Goal: Task Accomplishment & Management: Use online tool/utility

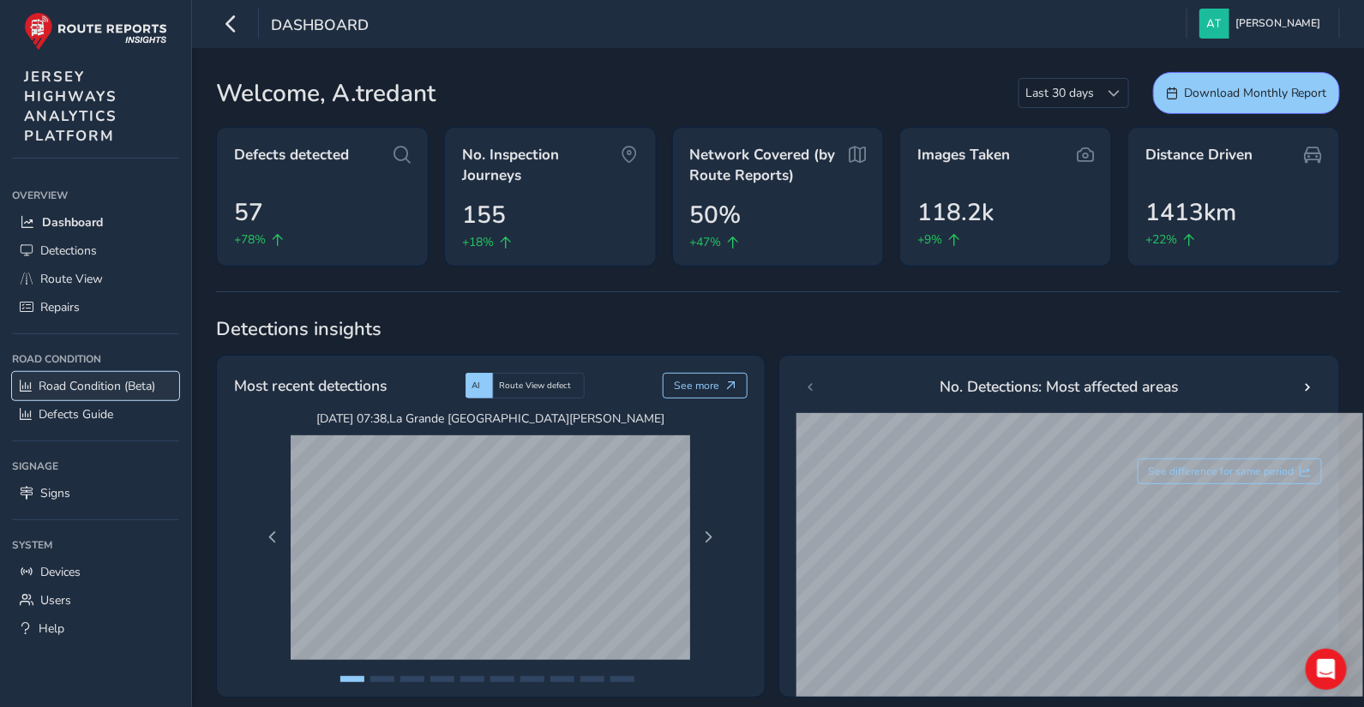
click at [54, 384] on span "Road Condition (Beta)" at bounding box center [97, 386] width 117 height 16
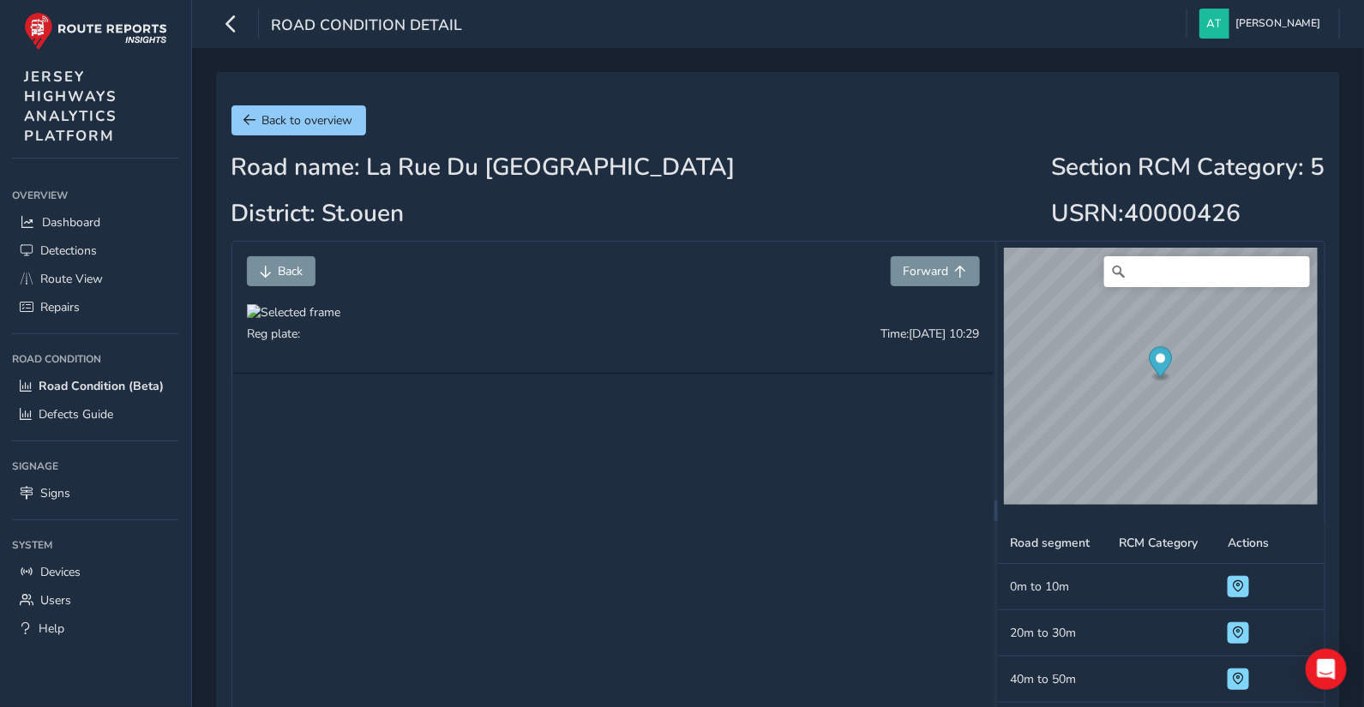
drag, startPoint x: 600, startPoint y: 585, endPoint x: 651, endPoint y: 540, distance: 67.4
click at [340, 321] on div at bounding box center [293, 312] width 93 height 16
click at [892, 188] on div "Road name: La Rue Du Val De La Mare District: St.ouen Section RCM Category : 5 …" at bounding box center [779, 196] width 1094 height 87
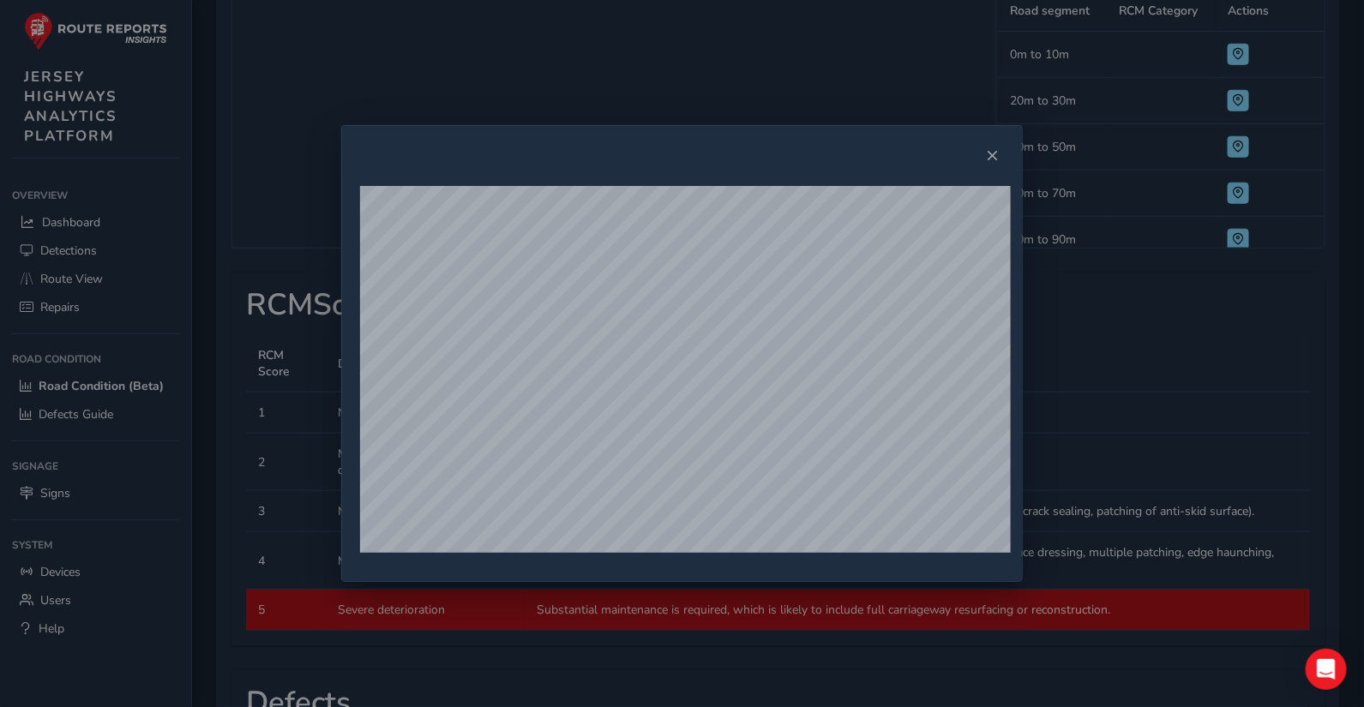
scroll to position [618, 0]
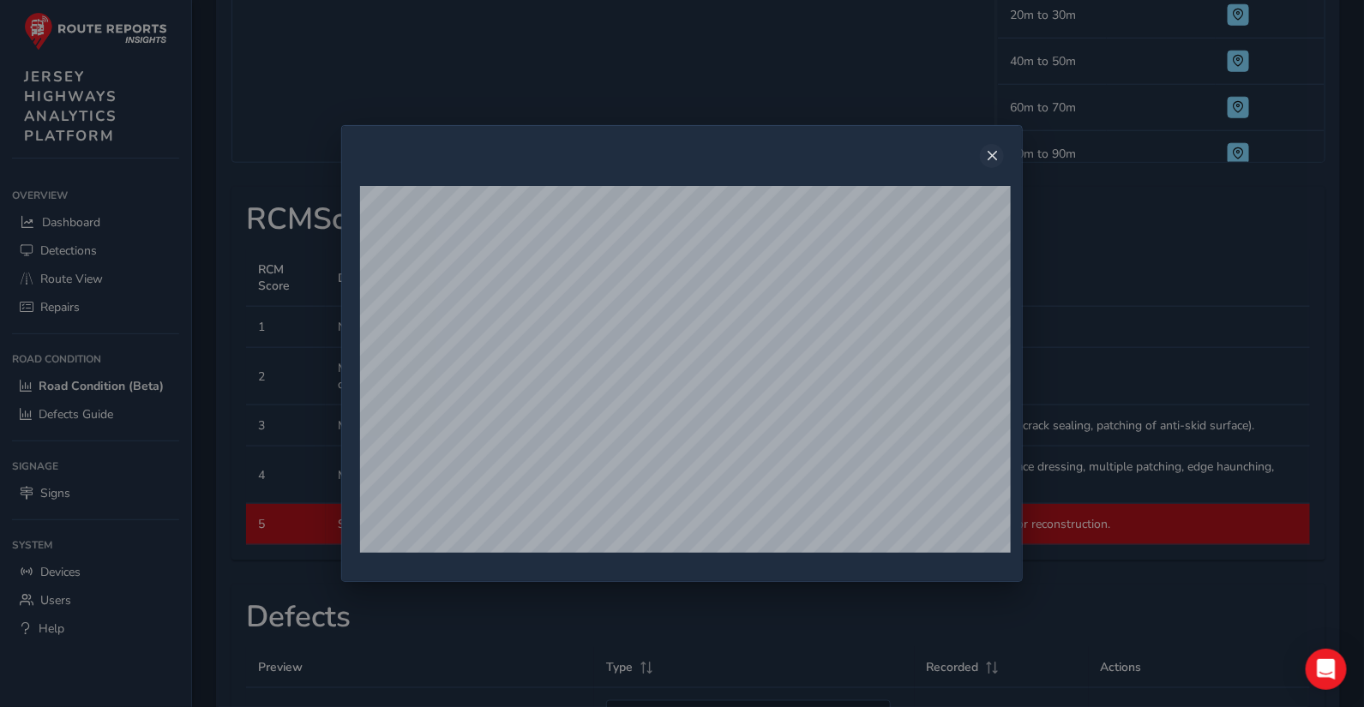
click at [996, 156] on span "Close" at bounding box center [992, 156] width 12 height 12
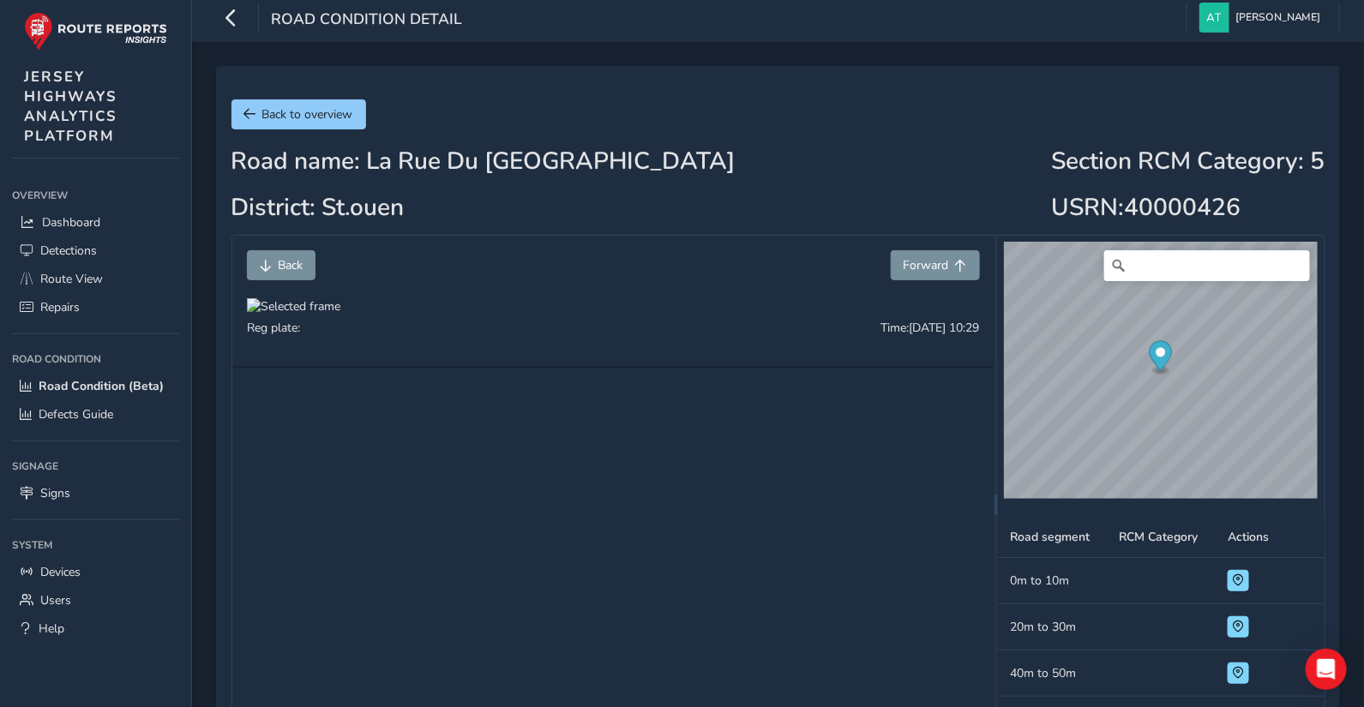
scroll to position [0, 0]
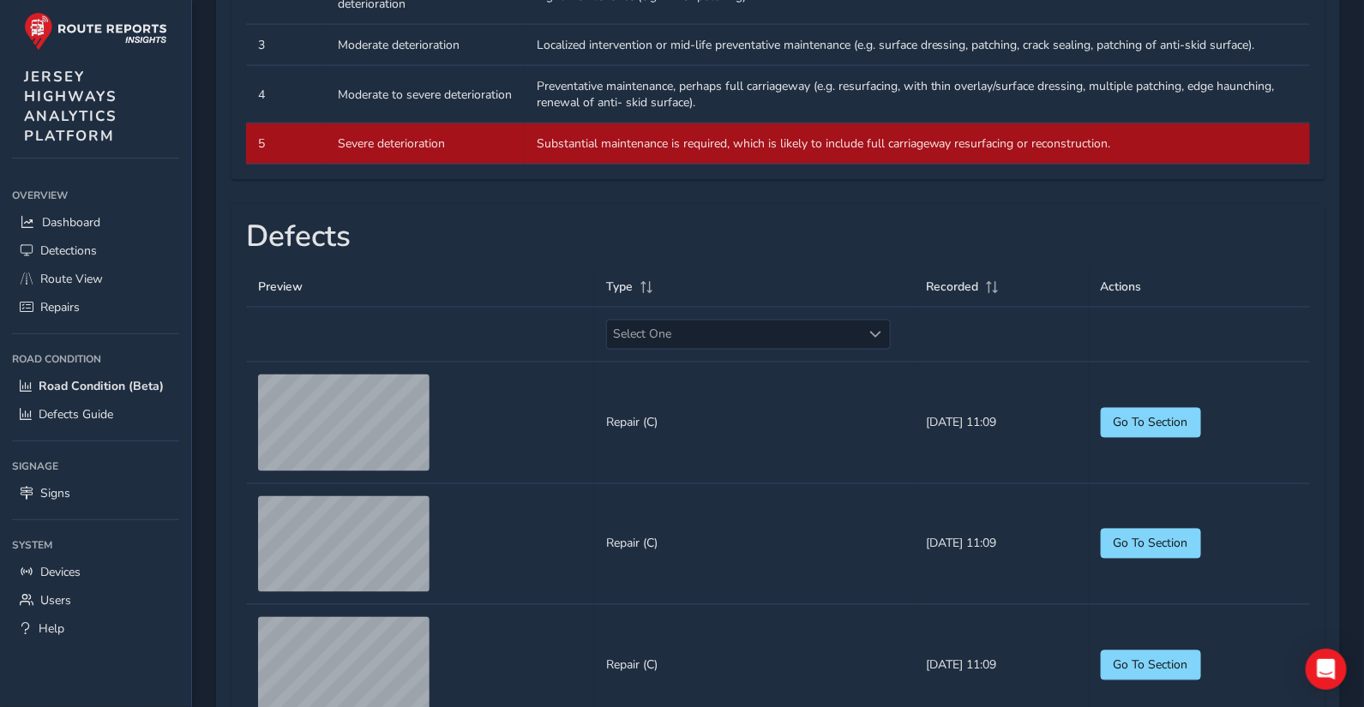
scroll to position [1029, 0]
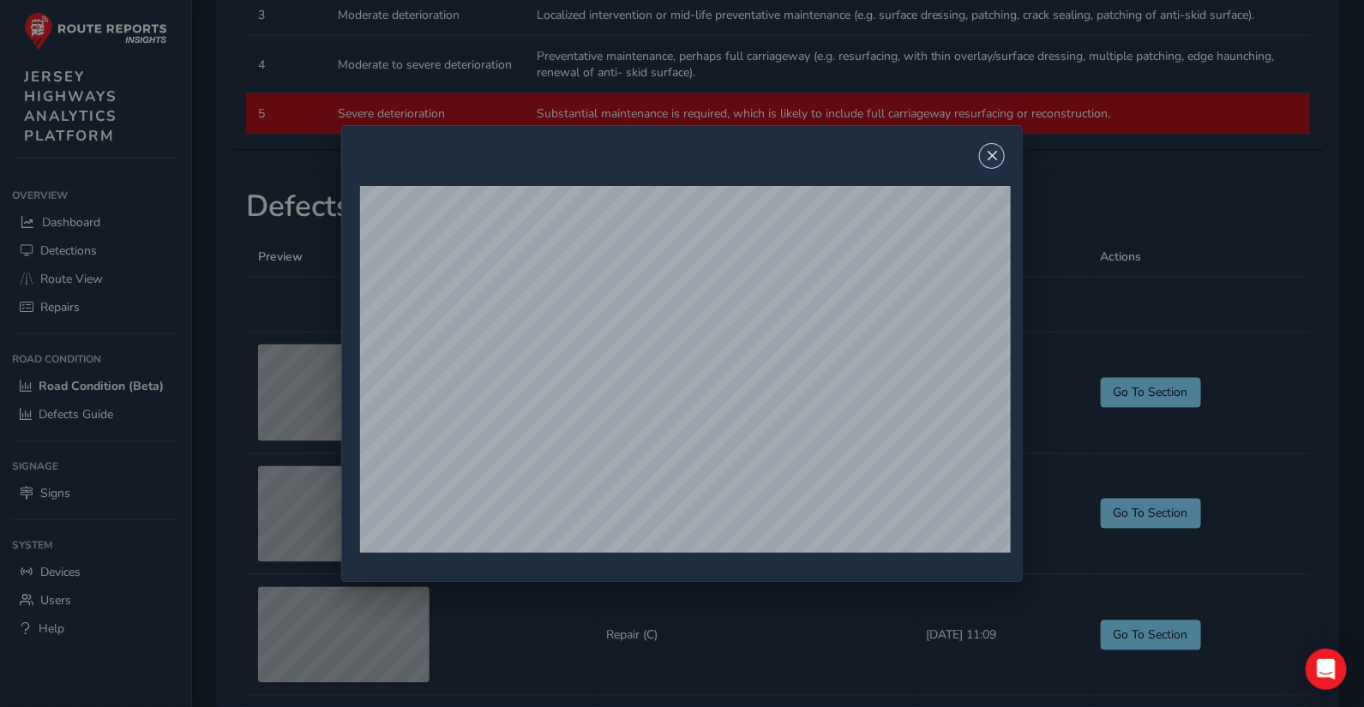
click at [996, 158] on span "Close" at bounding box center [992, 156] width 12 height 12
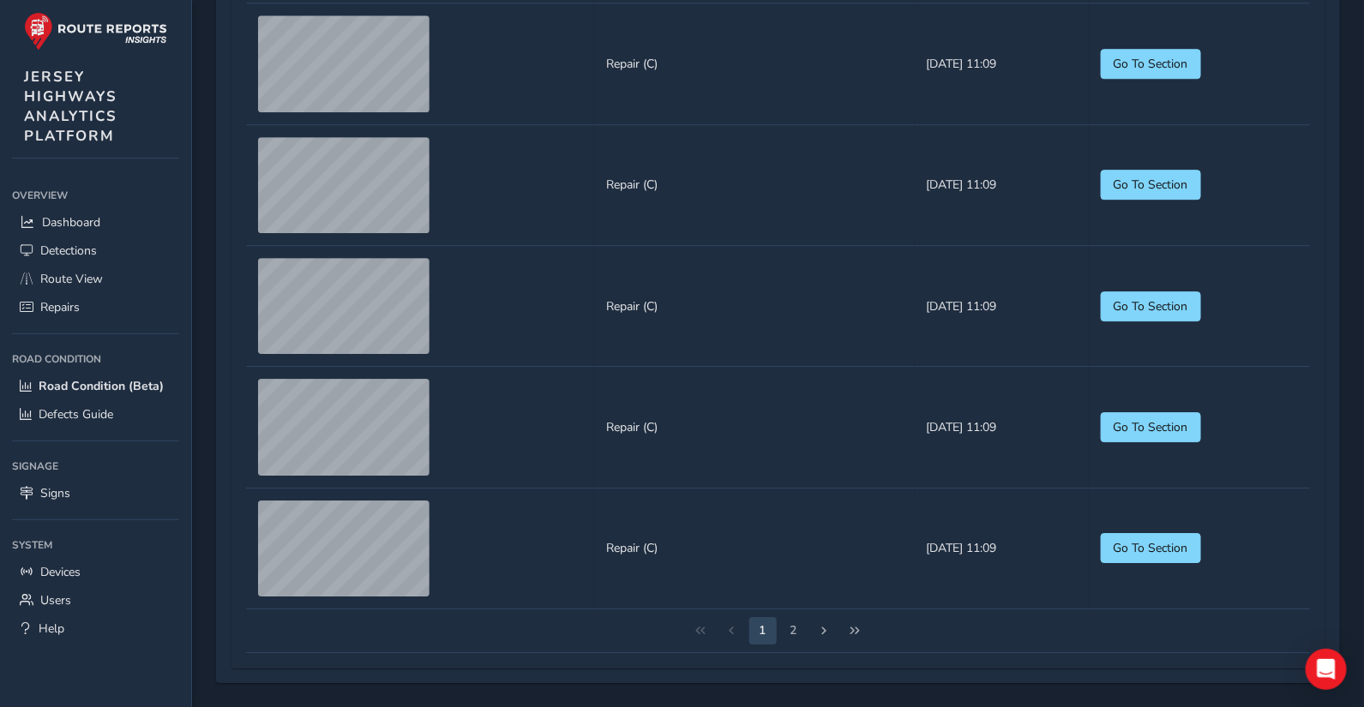
scroll to position [1980, 0]
click at [791, 629] on button "2" at bounding box center [793, 630] width 27 height 27
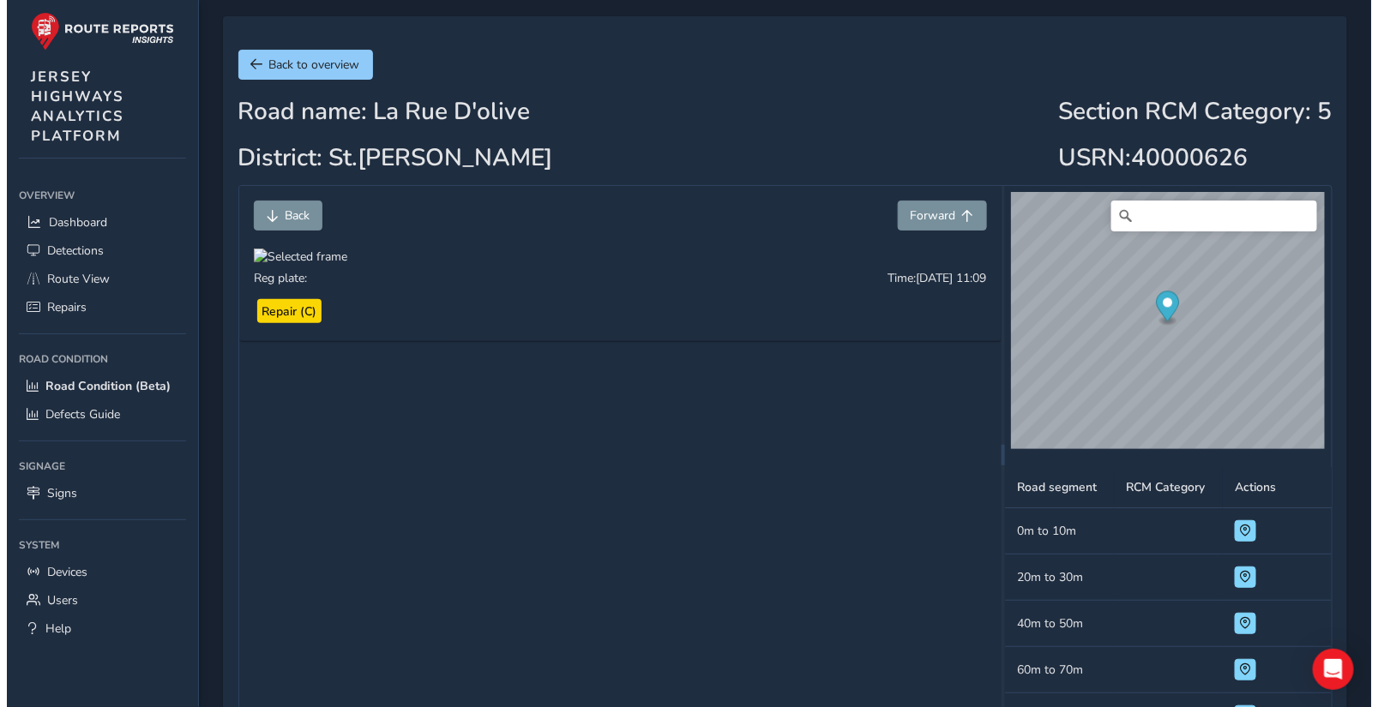
scroll to position [0, 0]
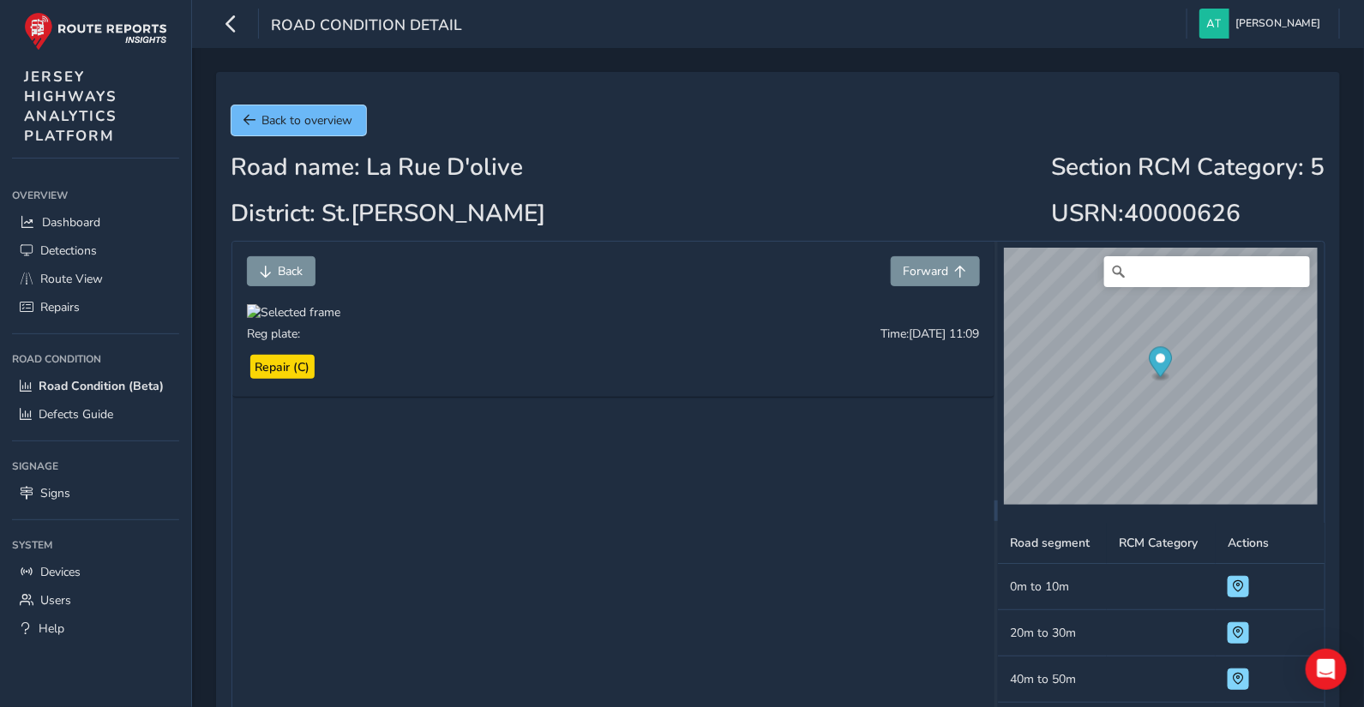
click at [307, 122] on span "Back to overview" at bounding box center [307, 120] width 91 height 16
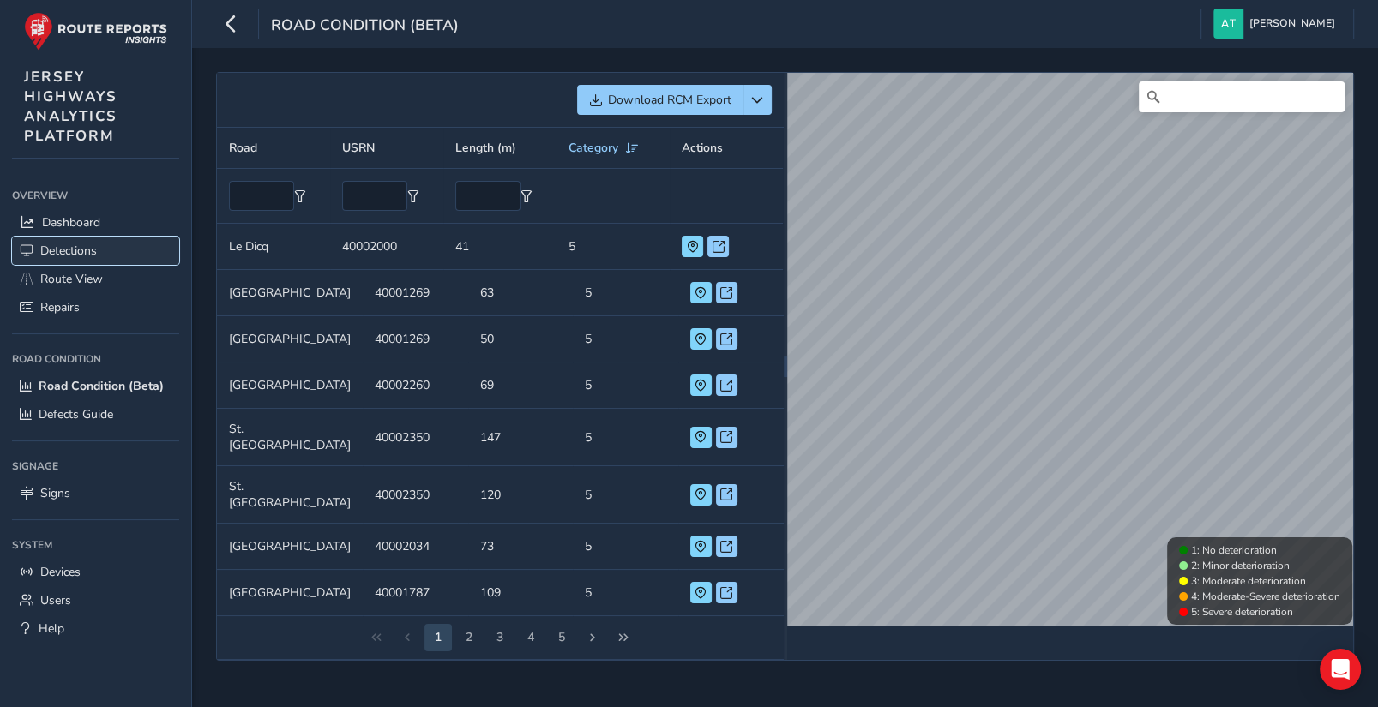
click at [63, 251] on span "Detections" at bounding box center [68, 251] width 57 height 16
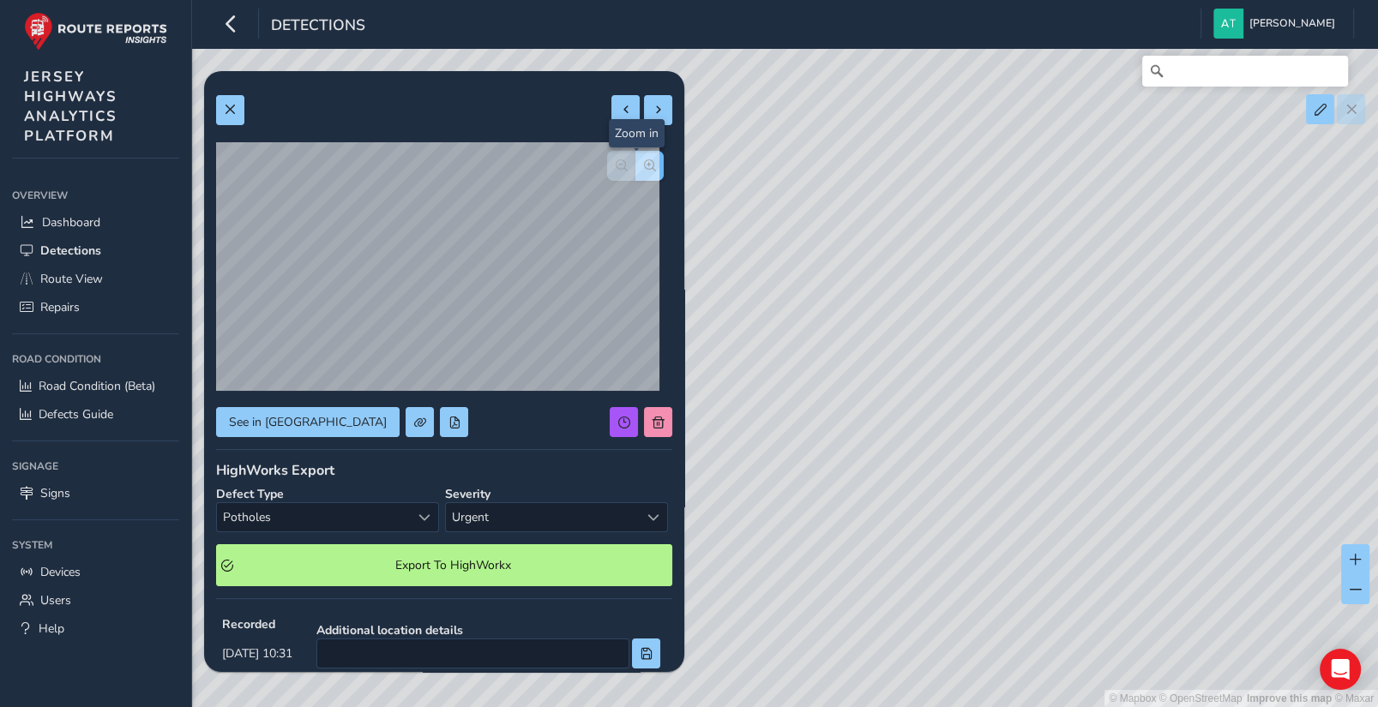
click at [644, 162] on span "button" at bounding box center [650, 165] width 12 height 12
drag, startPoint x: 638, startPoint y: 163, endPoint x: 613, endPoint y: 177, distance: 28.8
click at [644, 164] on span "button" at bounding box center [650, 165] width 12 height 12
click at [616, 168] on span "button" at bounding box center [622, 165] width 12 height 12
click at [616, 165] on span "button" at bounding box center [622, 165] width 12 height 12
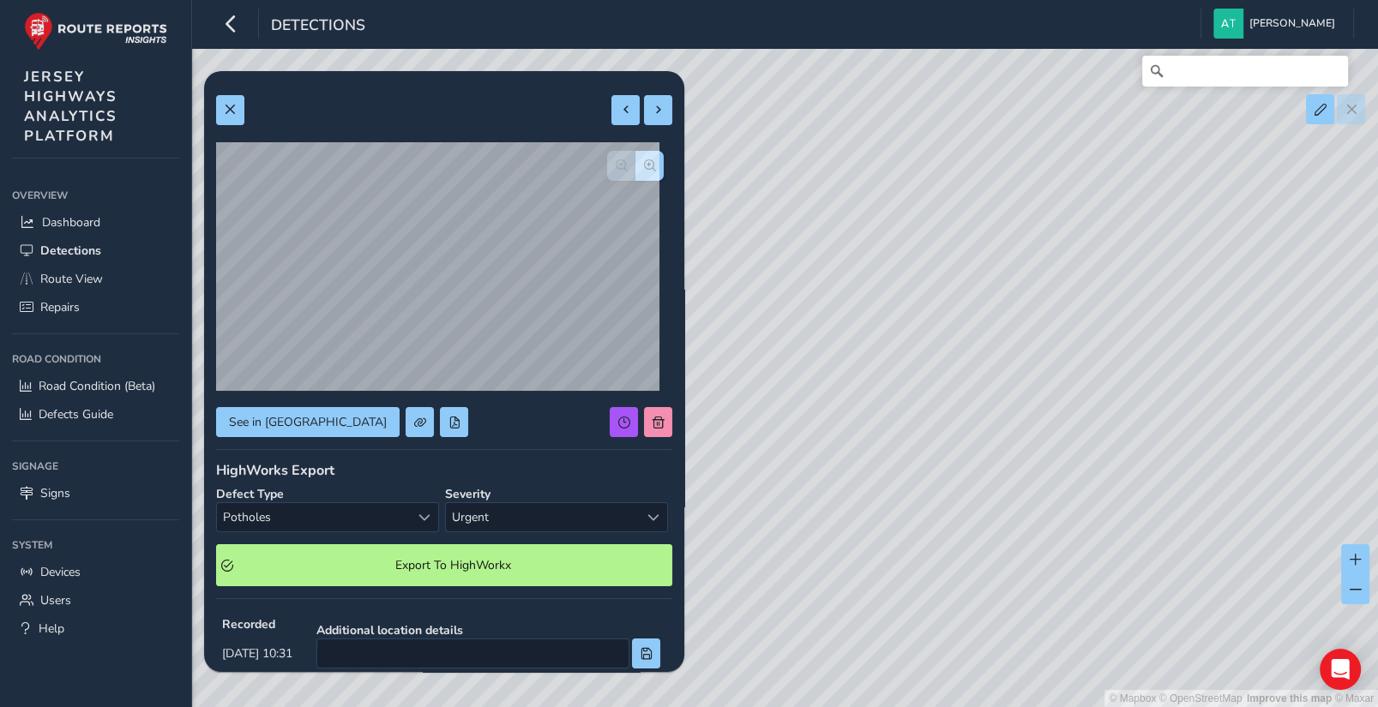
drag, startPoint x: 933, startPoint y: 472, endPoint x: 987, endPoint y: 440, distance: 63.1
click at [997, 435] on div "© Mapbox © OpenStreetMap Improve this map © Maxar" at bounding box center [689, 353] width 1378 height 707
click at [229, 112] on span at bounding box center [230, 110] width 12 height 12
click at [653, 424] on span at bounding box center [659, 423] width 12 height 12
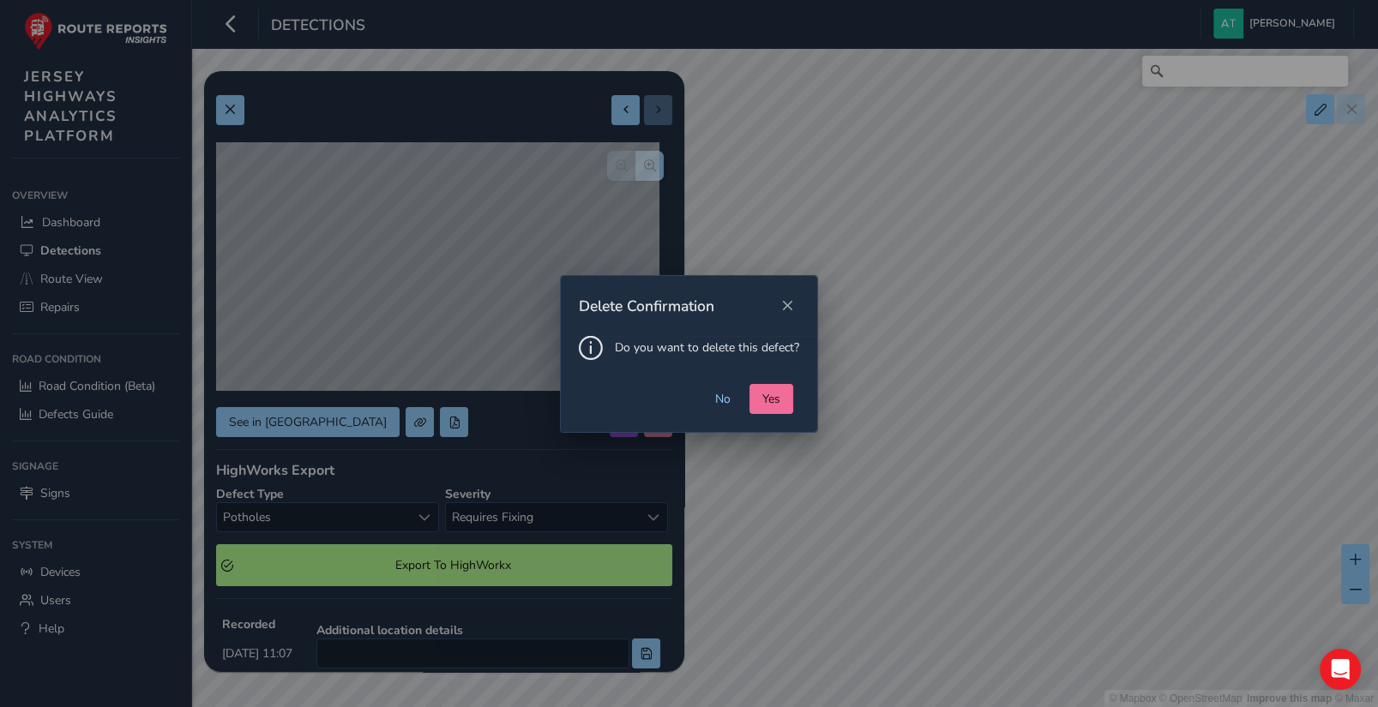
click at [756, 400] on button "Yes" at bounding box center [771, 399] width 44 height 30
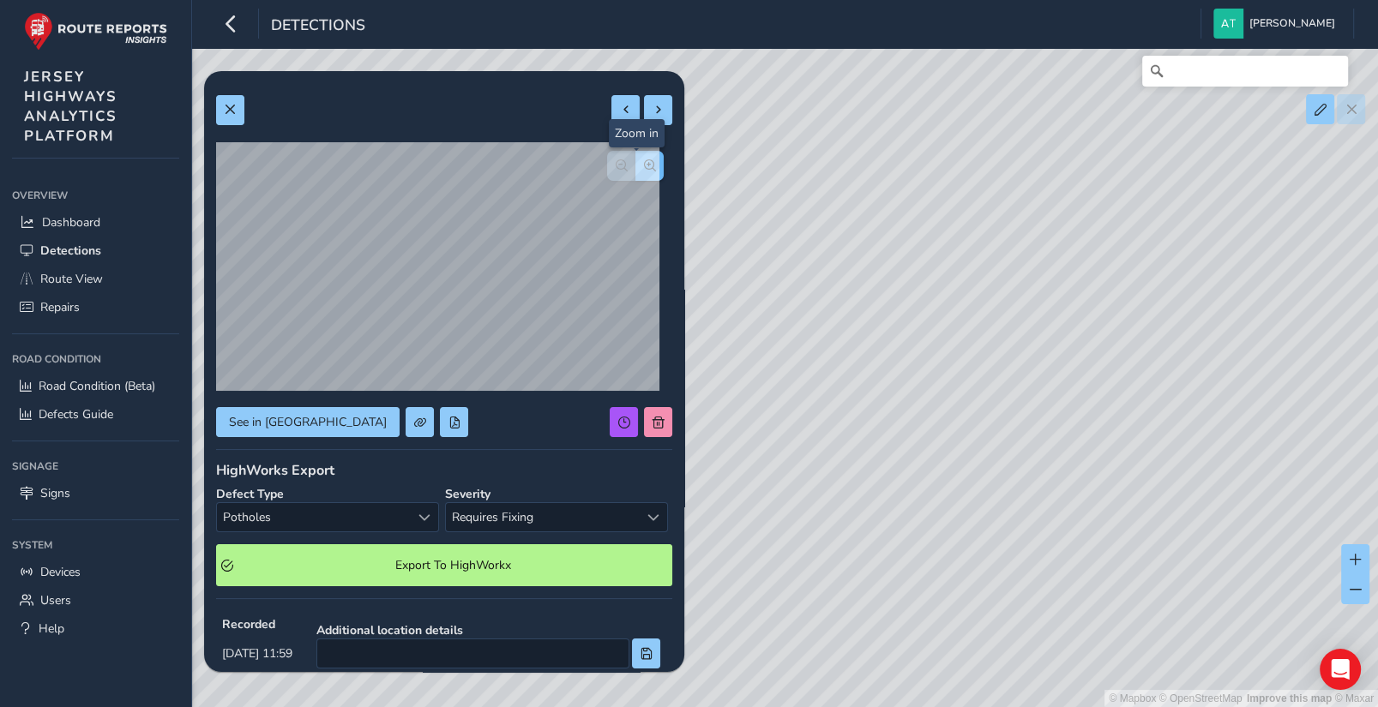
click at [644, 163] on span "button" at bounding box center [650, 165] width 12 height 12
click at [644, 159] on span "button" at bounding box center [650, 165] width 12 height 12
click at [638, 158] on button "button" at bounding box center [649, 166] width 28 height 30
click at [644, 161] on span "button" at bounding box center [650, 165] width 12 height 12
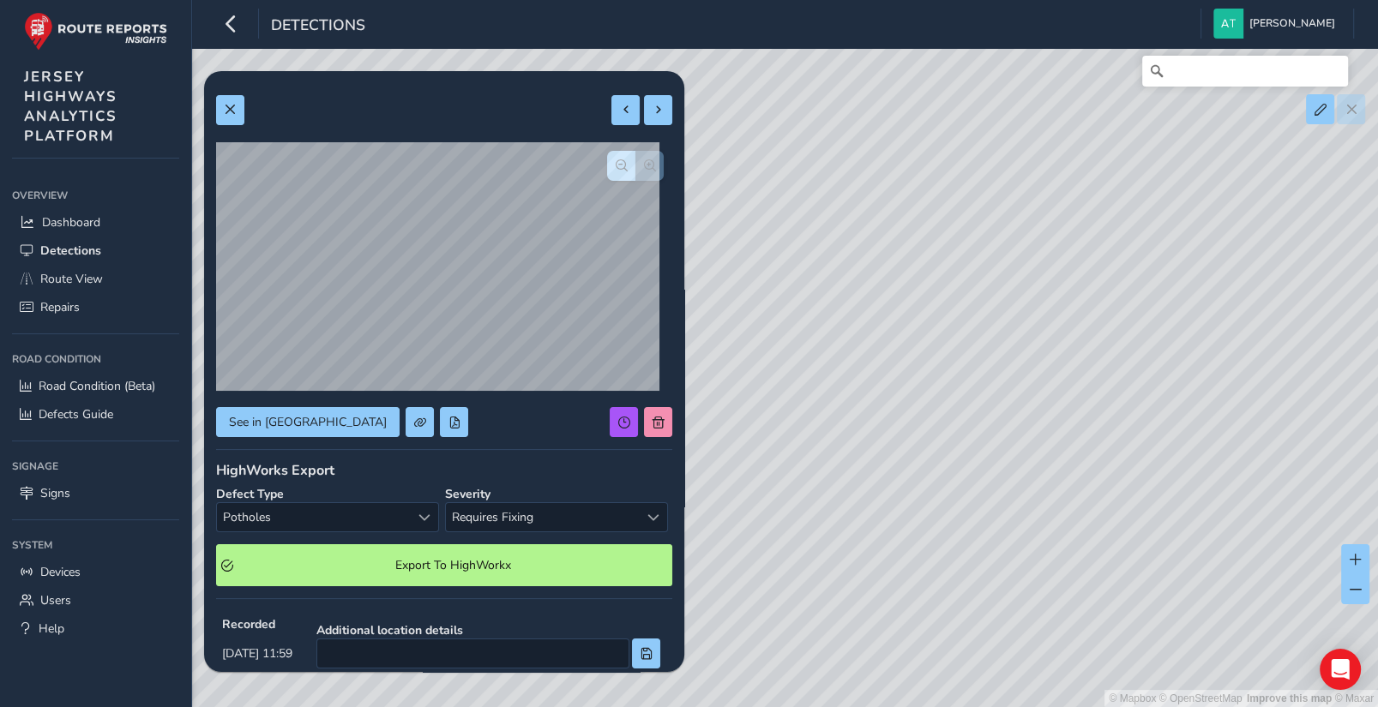
click at [634, 161] on div at bounding box center [635, 166] width 57 height 30
click at [616, 164] on span "button" at bounding box center [622, 165] width 12 height 12
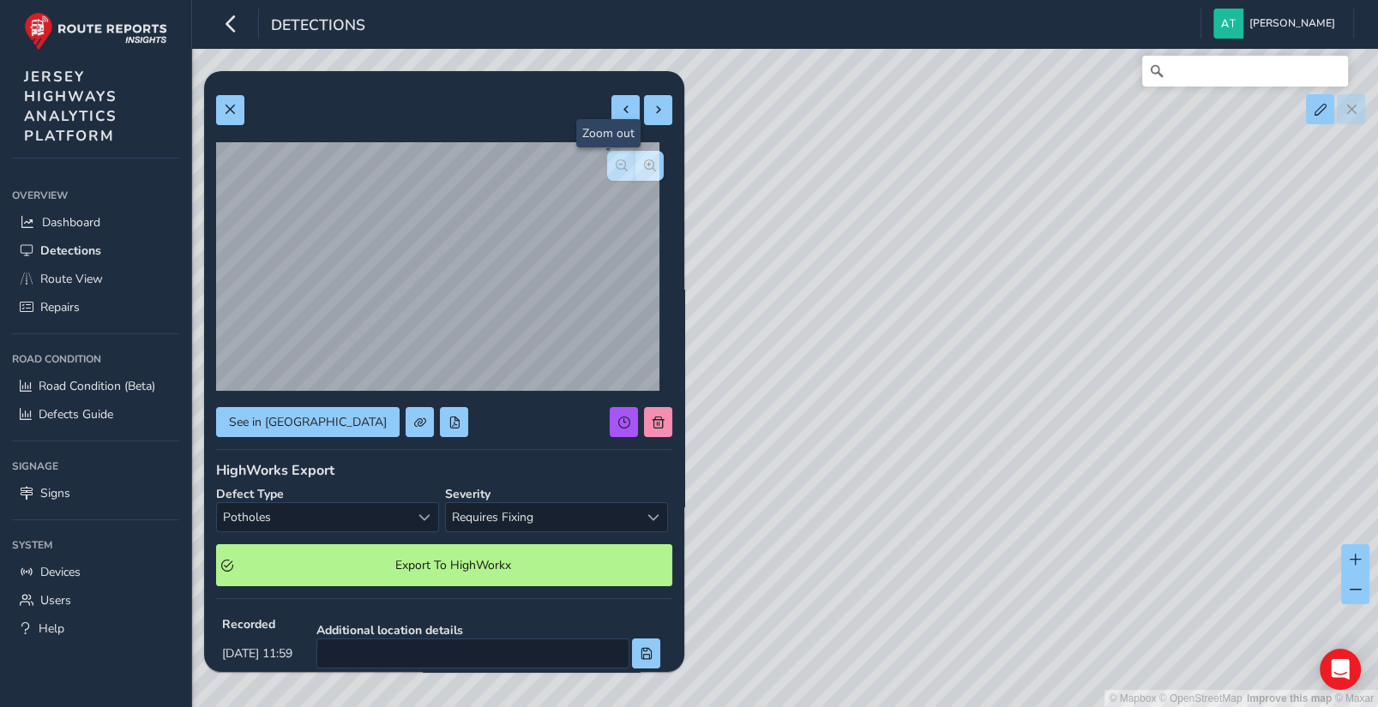
click at [616, 164] on span "button" at bounding box center [622, 165] width 12 height 12
click at [607, 164] on div at bounding box center [635, 166] width 57 height 30
click at [232, 115] on span at bounding box center [230, 110] width 12 height 12
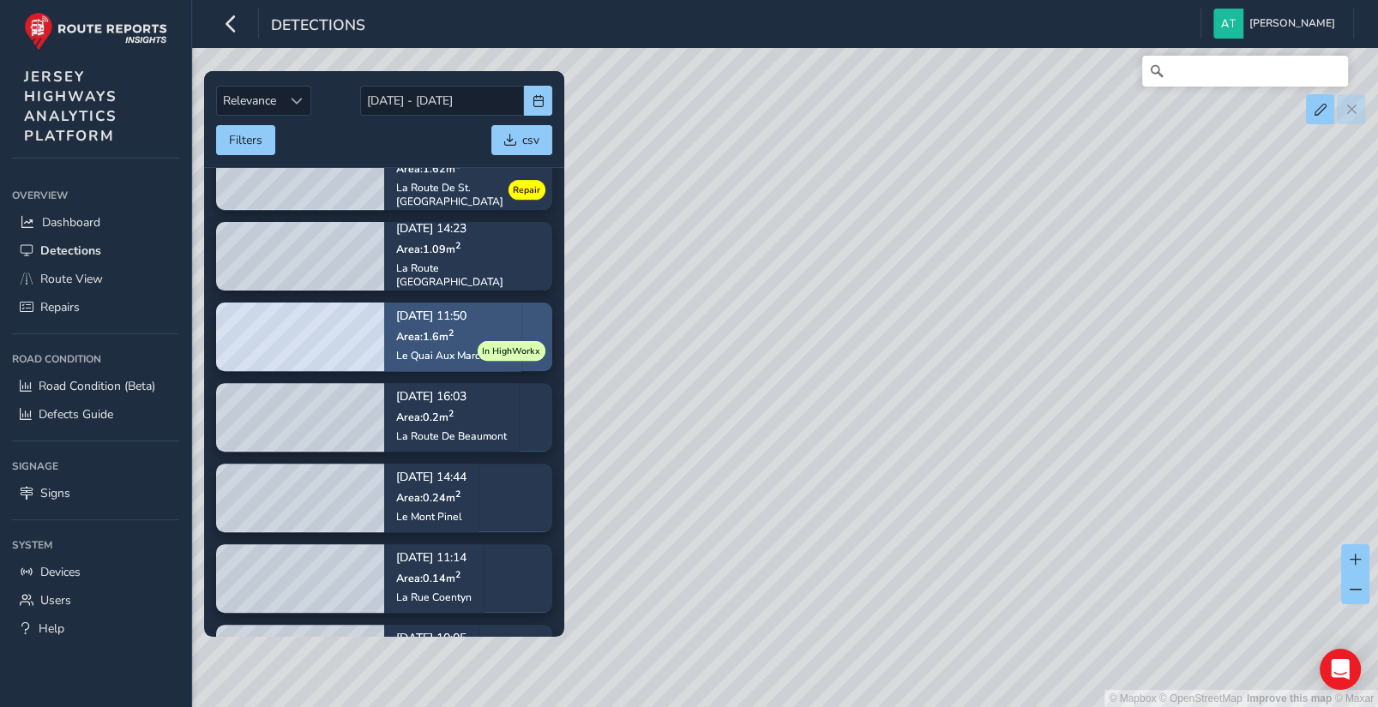
scroll to position [527, 0]
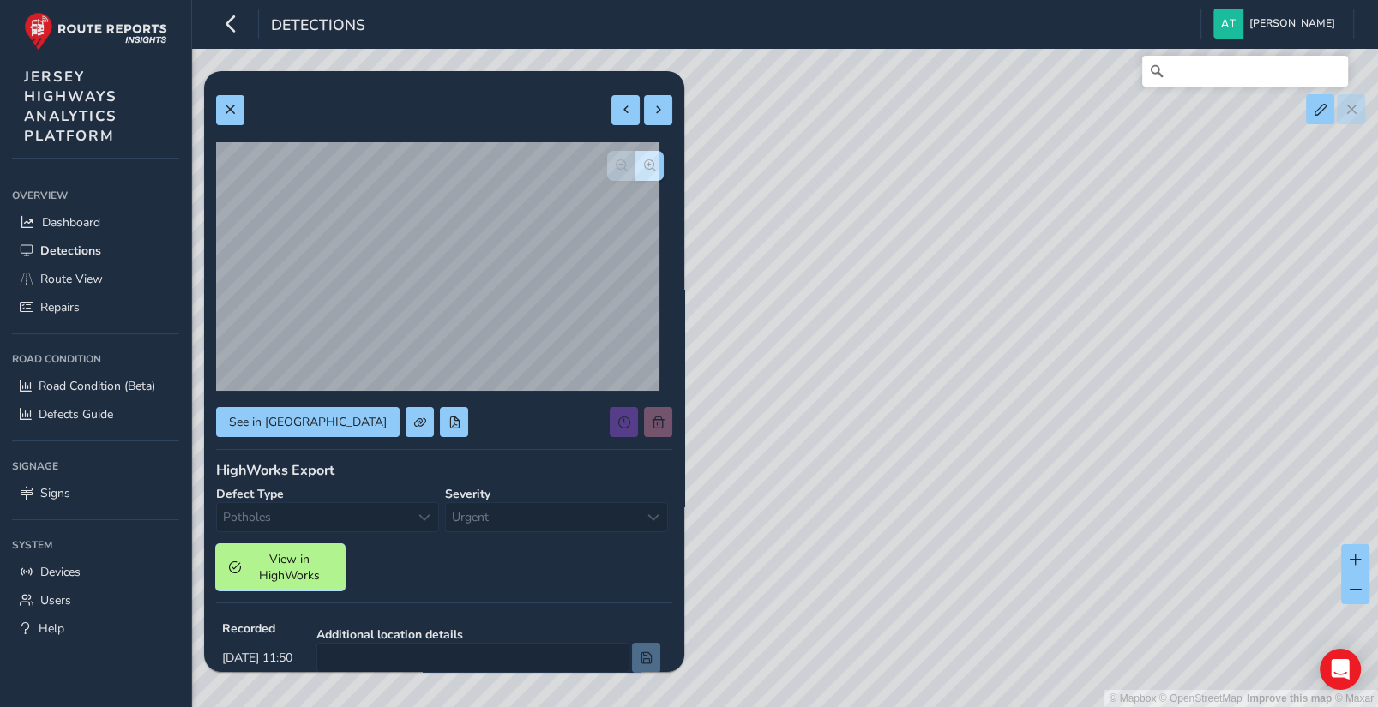
click at [294, 573] on span "View in HighWorks" at bounding box center [289, 567] width 85 height 33
click at [234, 105] on span at bounding box center [230, 110] width 12 height 12
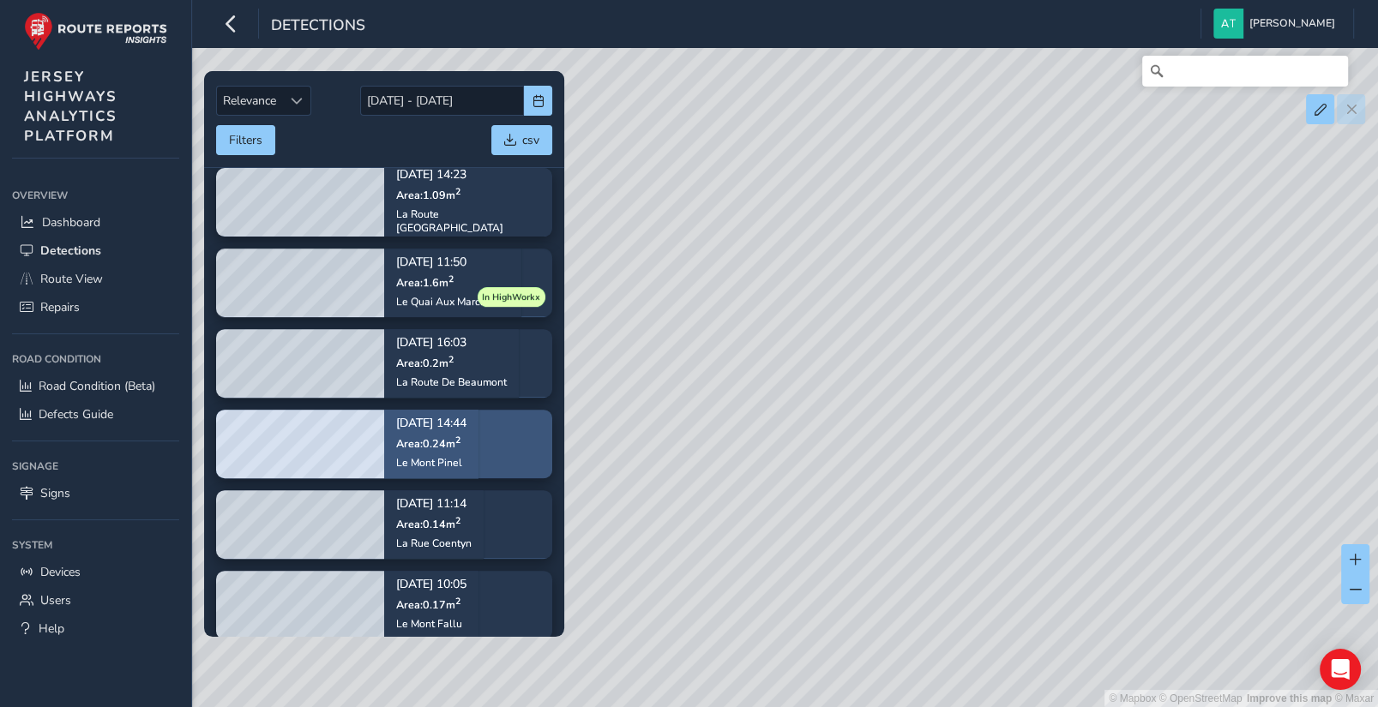
scroll to position [676, 0]
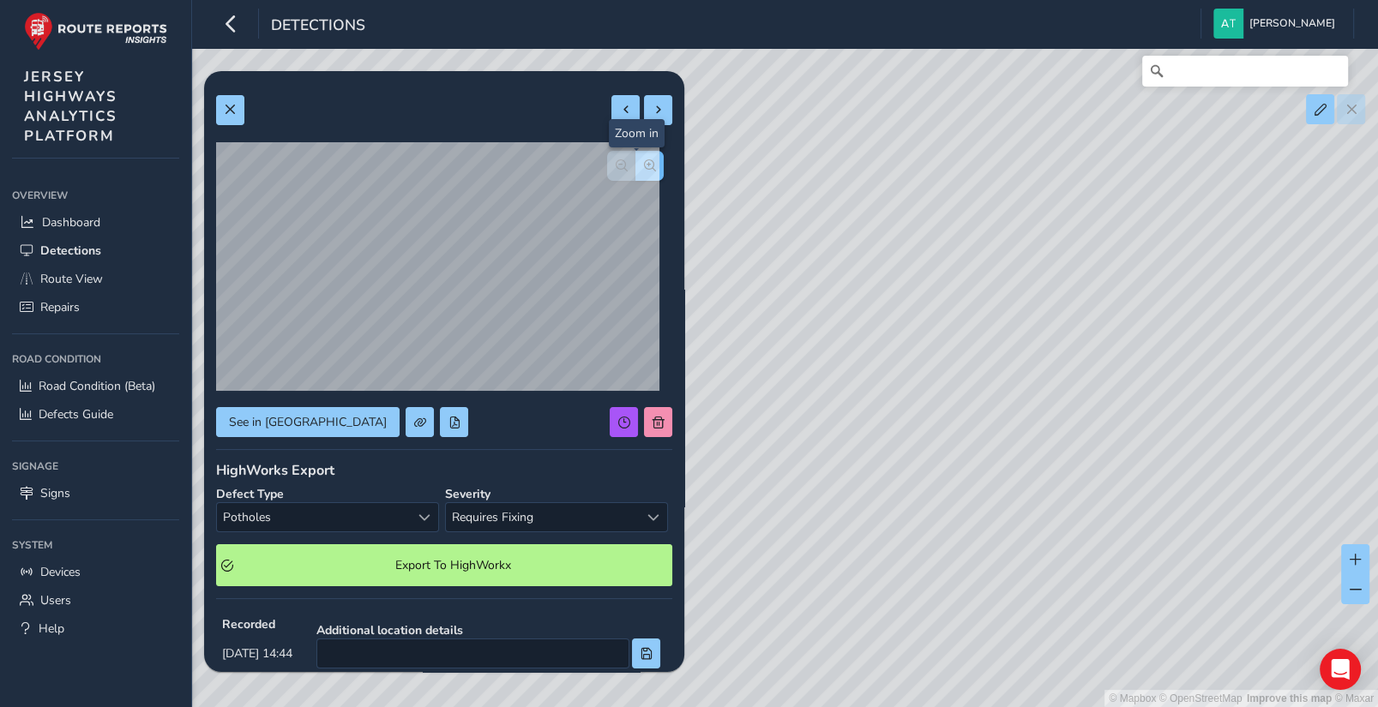
drag, startPoint x: 634, startPoint y: 167, endPoint x: 625, endPoint y: 174, distance: 11.7
click at [644, 170] on span "button" at bounding box center [650, 165] width 12 height 12
click at [644, 162] on span "button" at bounding box center [650, 165] width 12 height 12
drag, startPoint x: 226, startPoint y: 108, endPoint x: 277, endPoint y: 132, distance: 56.8
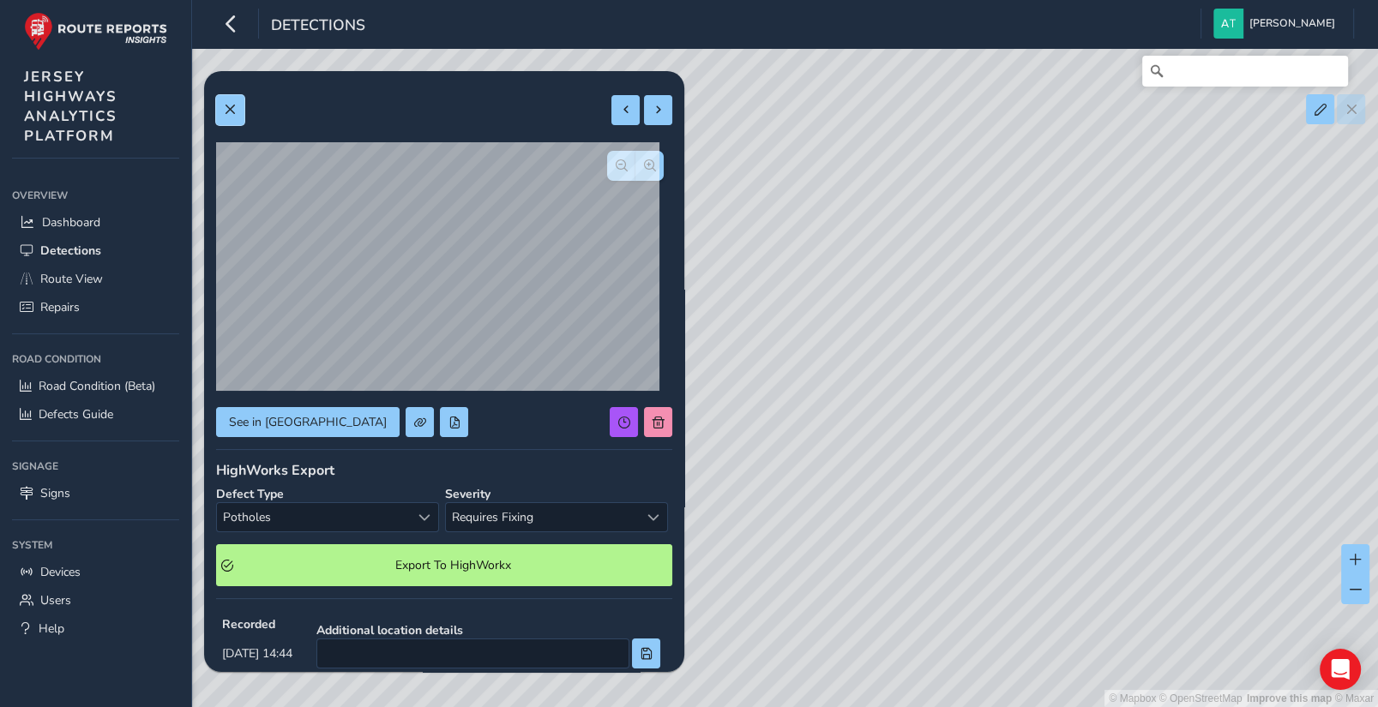
click at [230, 111] on span at bounding box center [230, 110] width 12 height 12
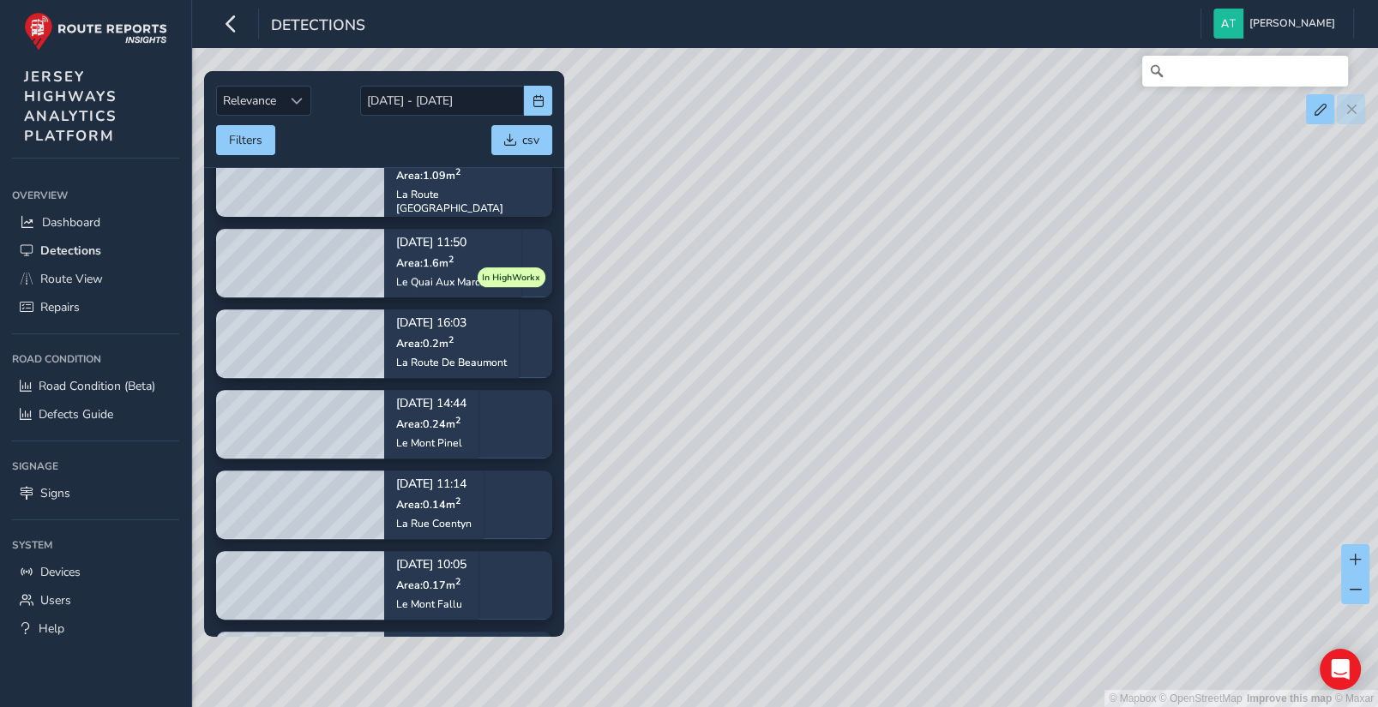
scroll to position [563, 0]
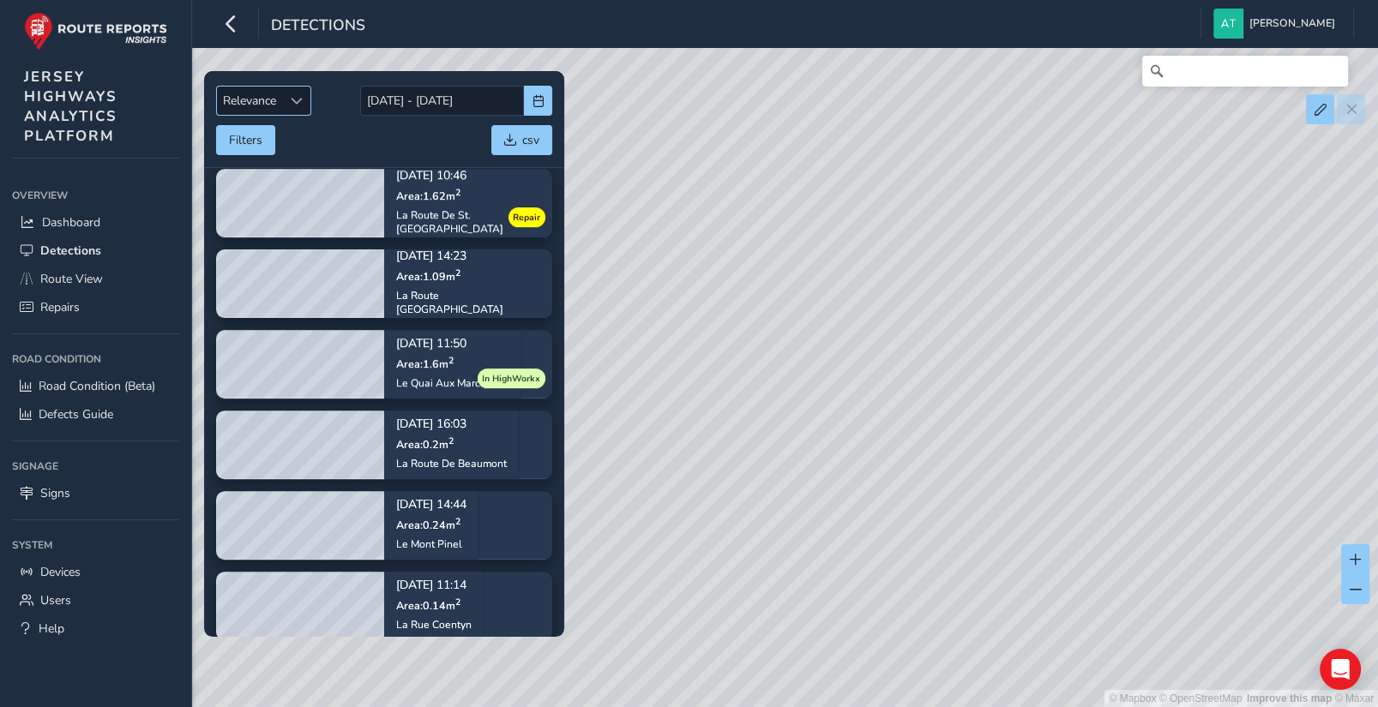
click at [297, 100] on span "Sort by Date" at bounding box center [296, 101] width 12 height 12
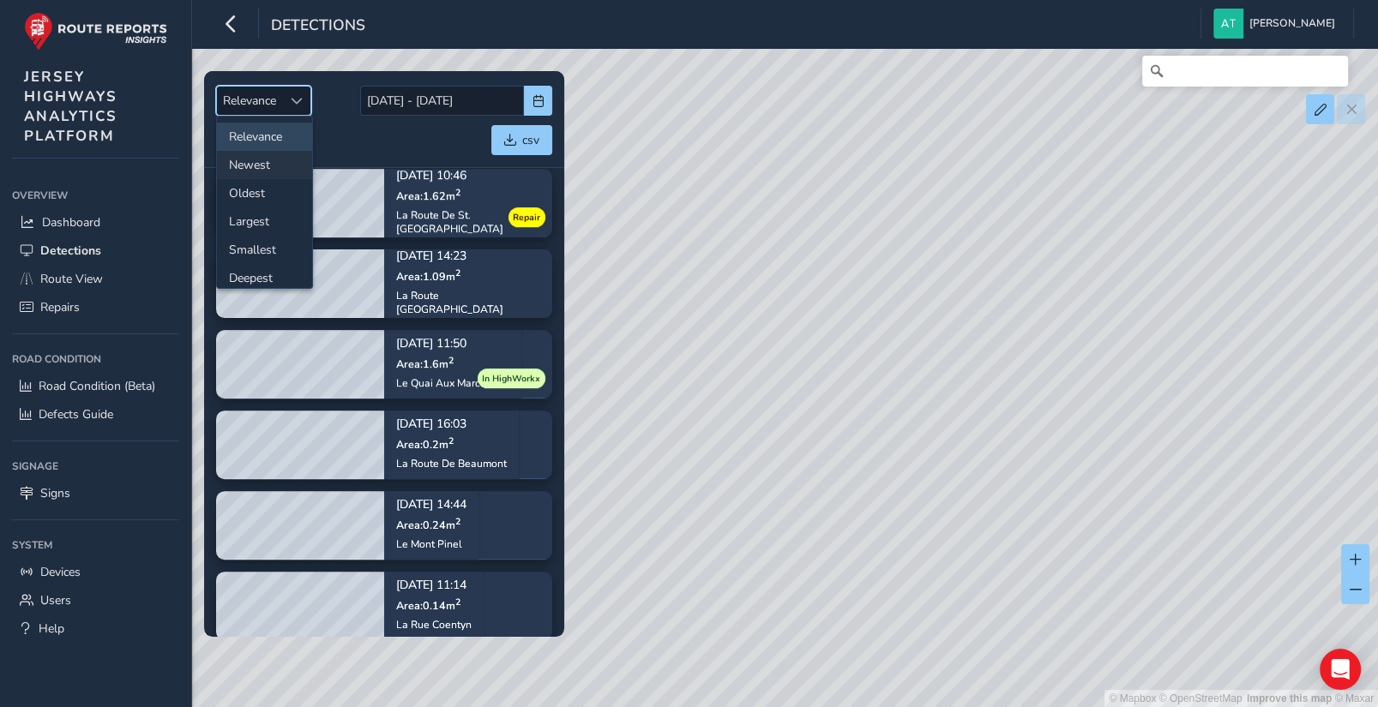
click at [262, 160] on li "Newest" at bounding box center [264, 165] width 95 height 28
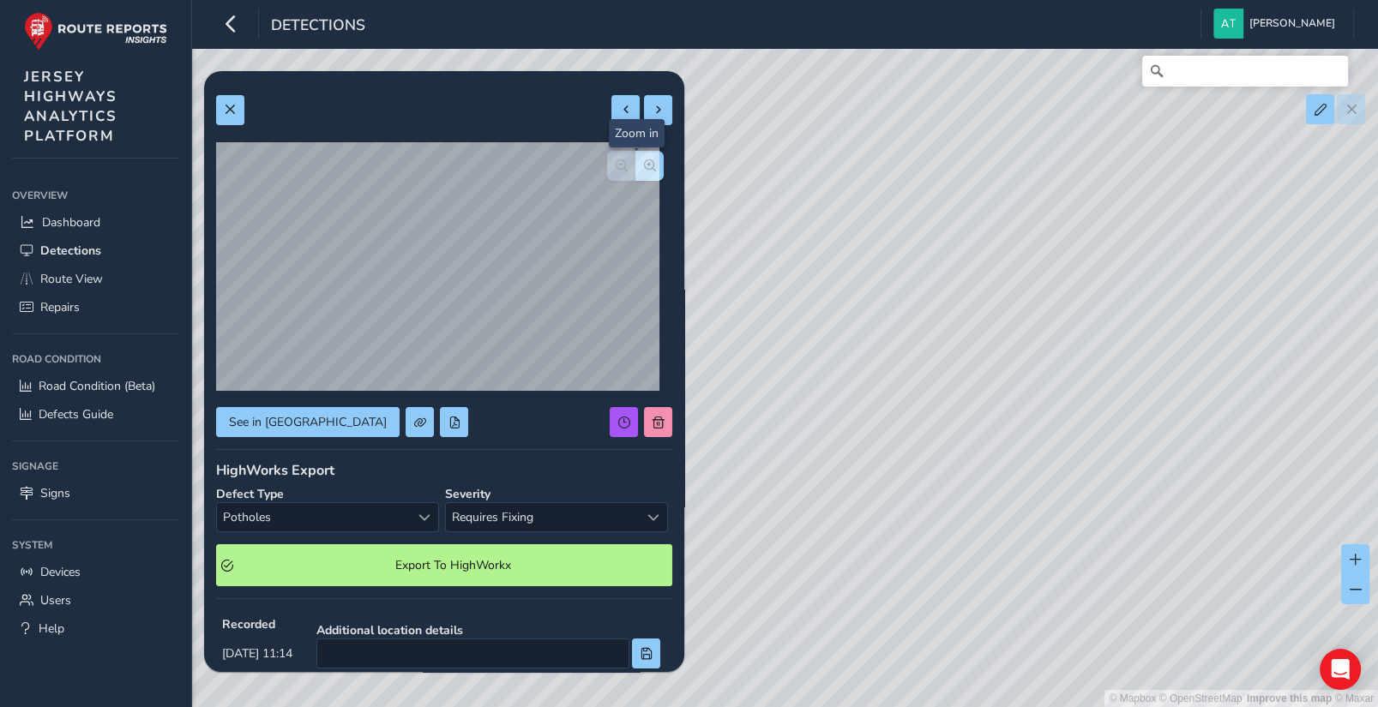
drag, startPoint x: 639, startPoint y: 164, endPoint x: 602, endPoint y: 179, distance: 40.0
click at [644, 165] on span "button" at bounding box center [650, 165] width 12 height 12
click at [644, 166] on span "button" at bounding box center [650, 165] width 12 height 12
drag, startPoint x: 234, startPoint y: 106, endPoint x: 250, endPoint y: 121, distance: 21.9
click at [234, 111] on span at bounding box center [230, 110] width 12 height 12
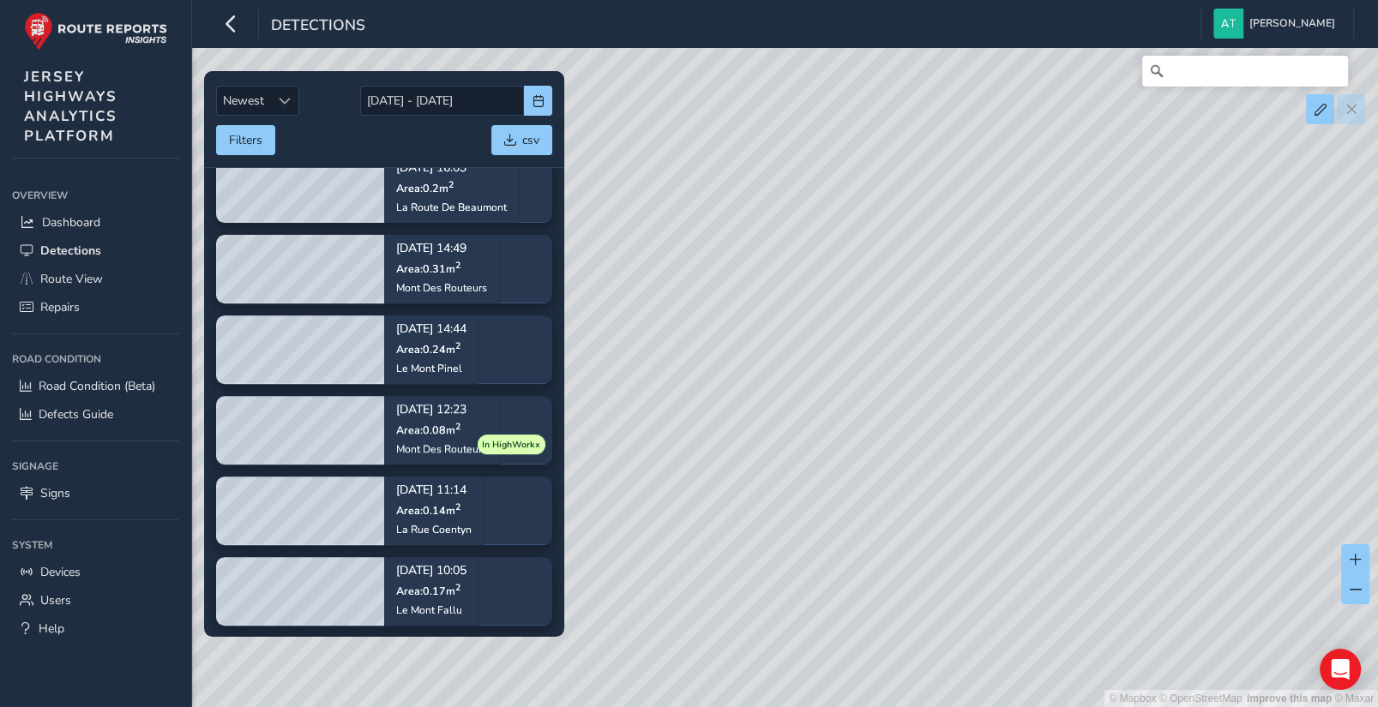
scroll to position [563, 0]
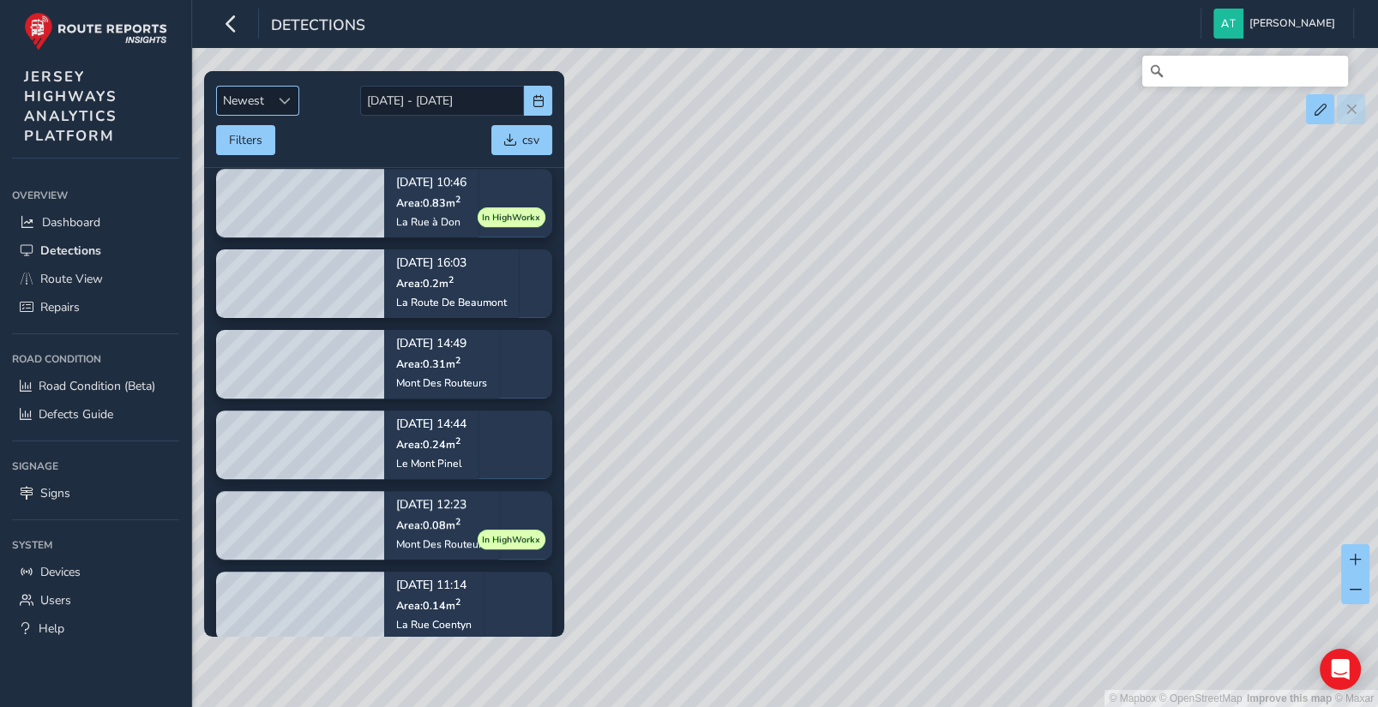
drag, startPoint x: 280, startPoint y: 98, endPoint x: 274, endPoint y: 111, distance: 14.6
click at [280, 99] on span "Sort by Date" at bounding box center [284, 101] width 12 height 12
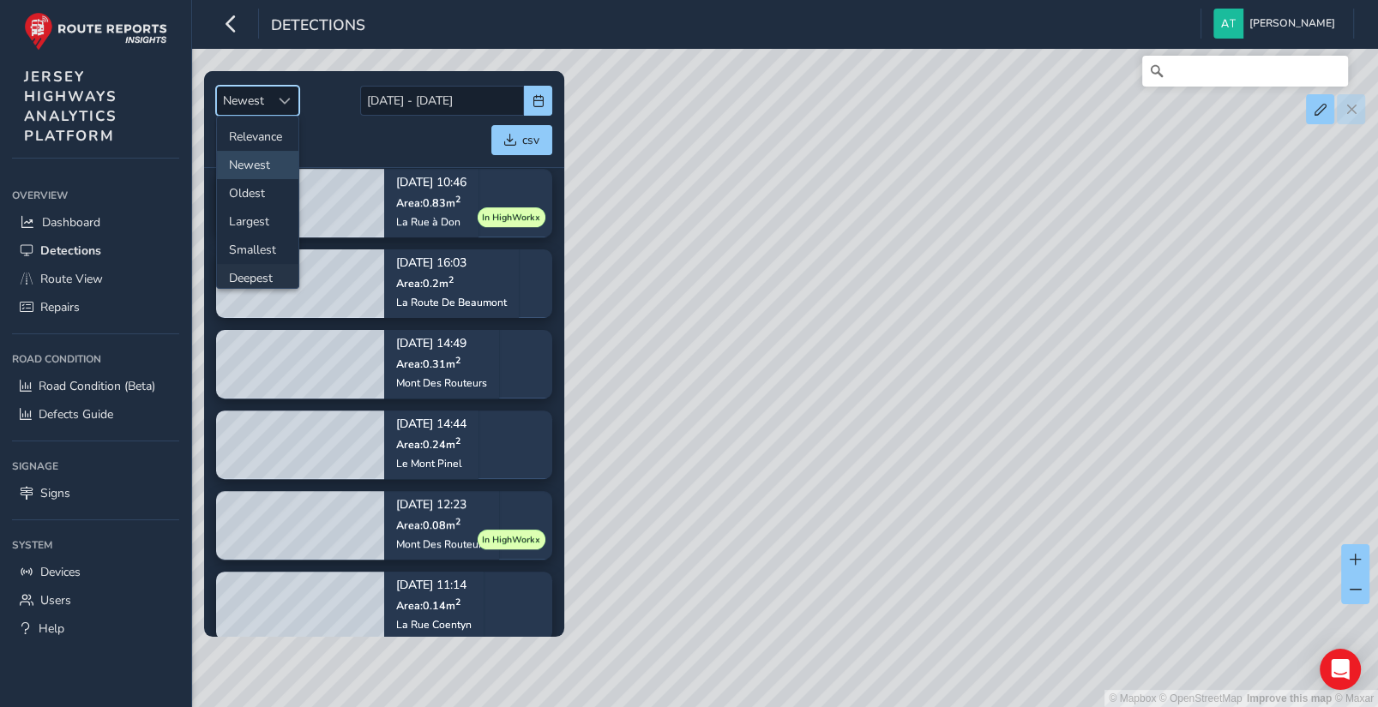
click at [254, 278] on li "Deepest" at bounding box center [257, 278] width 81 height 28
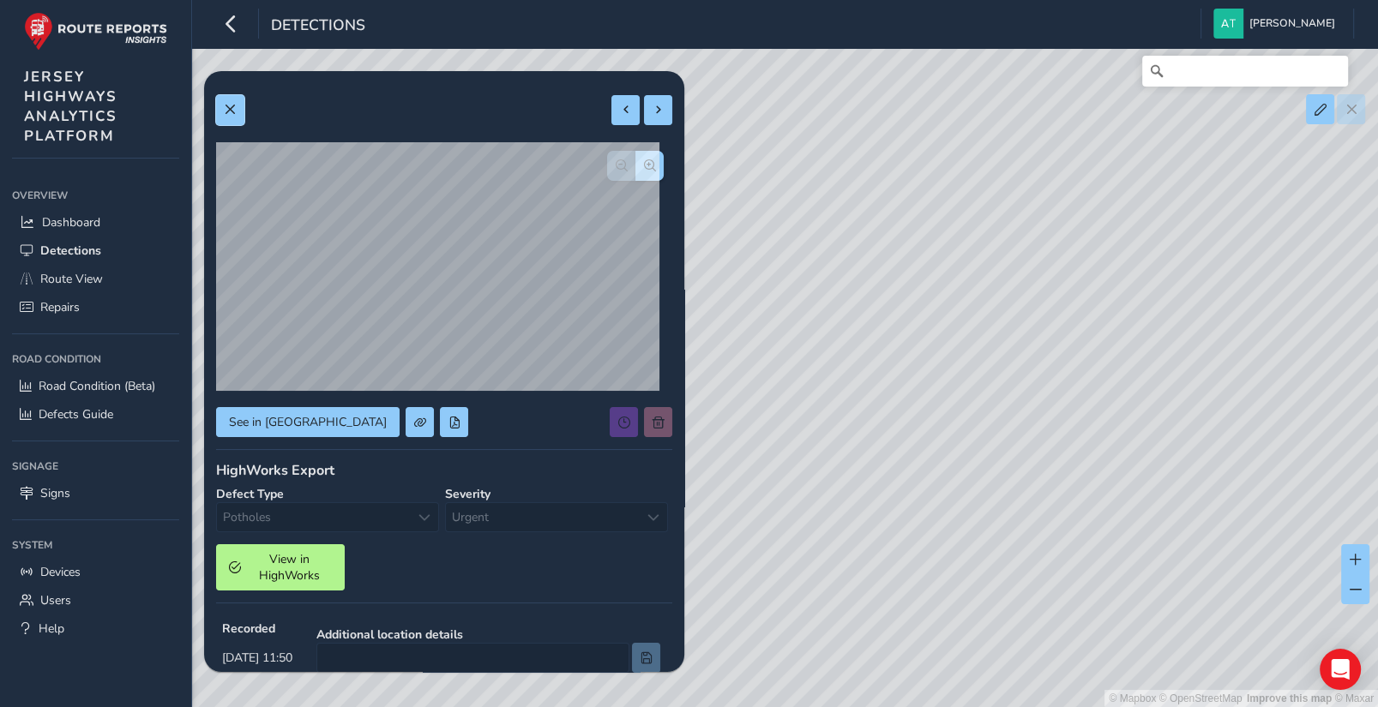
drag, startPoint x: 229, startPoint y: 102, endPoint x: 235, endPoint y: 109, distance: 9.1
click at [229, 101] on button at bounding box center [230, 110] width 28 height 30
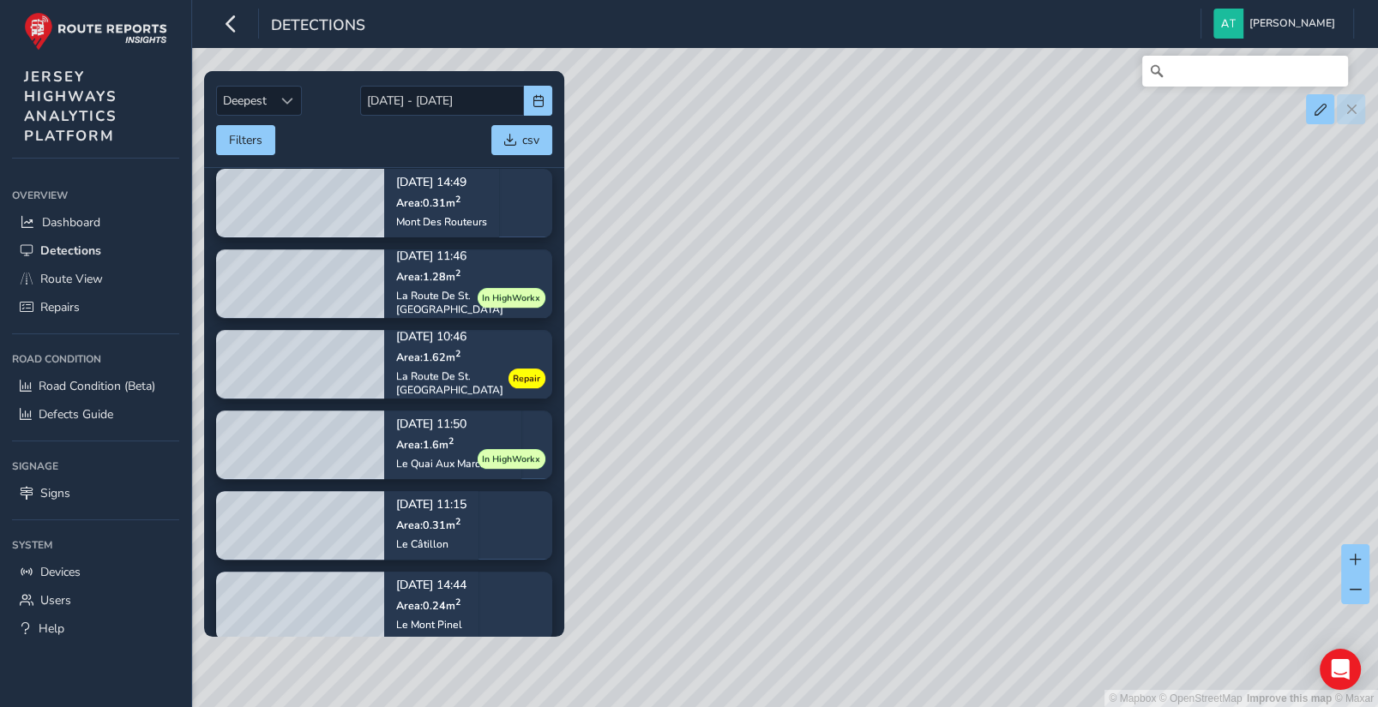
drag, startPoint x: 1087, startPoint y: 374, endPoint x: 941, endPoint y: 508, distance: 197.8
click at [943, 511] on div "© Mapbox © OpenStreetMap Improve this map © Maxar" at bounding box center [689, 353] width 1378 height 707
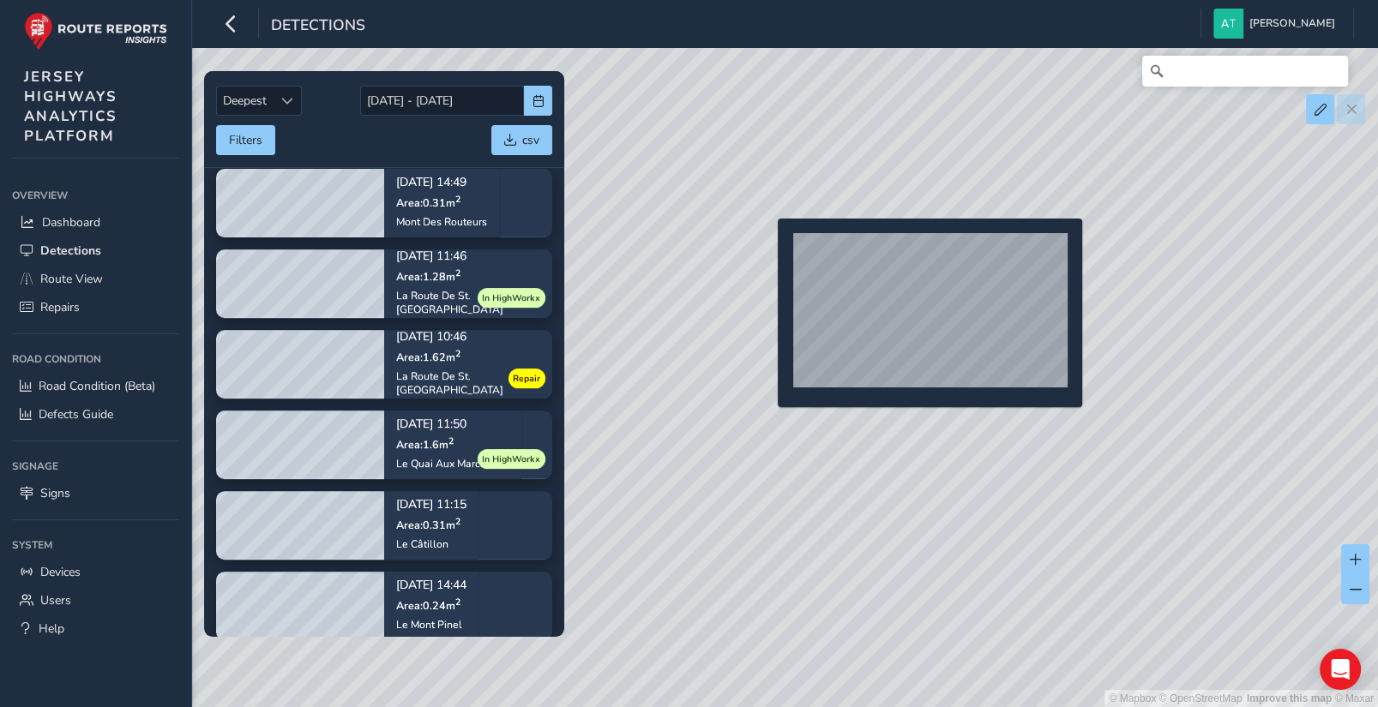
click at [768, 246] on div "© Mapbox © OpenStreetMap Improve this map © Maxar" at bounding box center [689, 353] width 1378 height 707
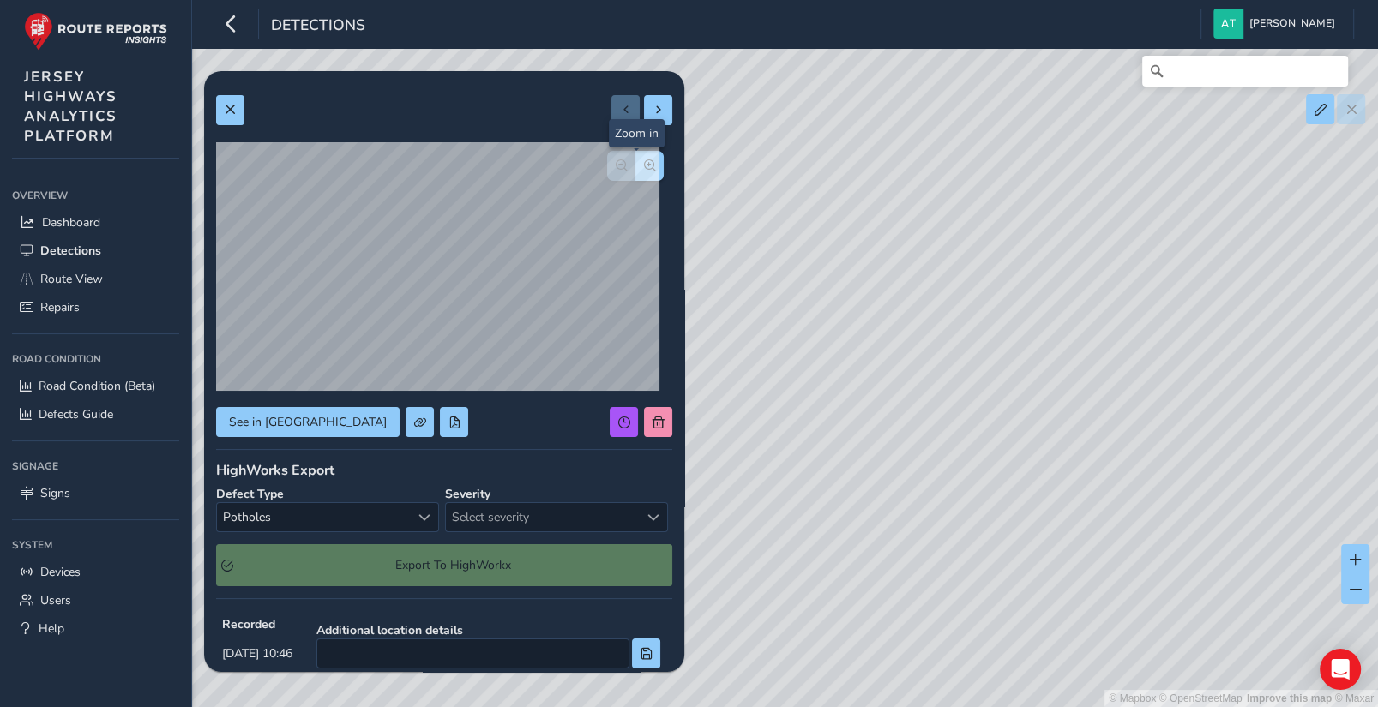
drag, startPoint x: 638, startPoint y: 164, endPoint x: 611, endPoint y: 173, distance: 28.2
click at [644, 164] on span "button" at bounding box center [650, 165] width 12 height 12
click at [231, 111] on span at bounding box center [230, 110] width 12 height 12
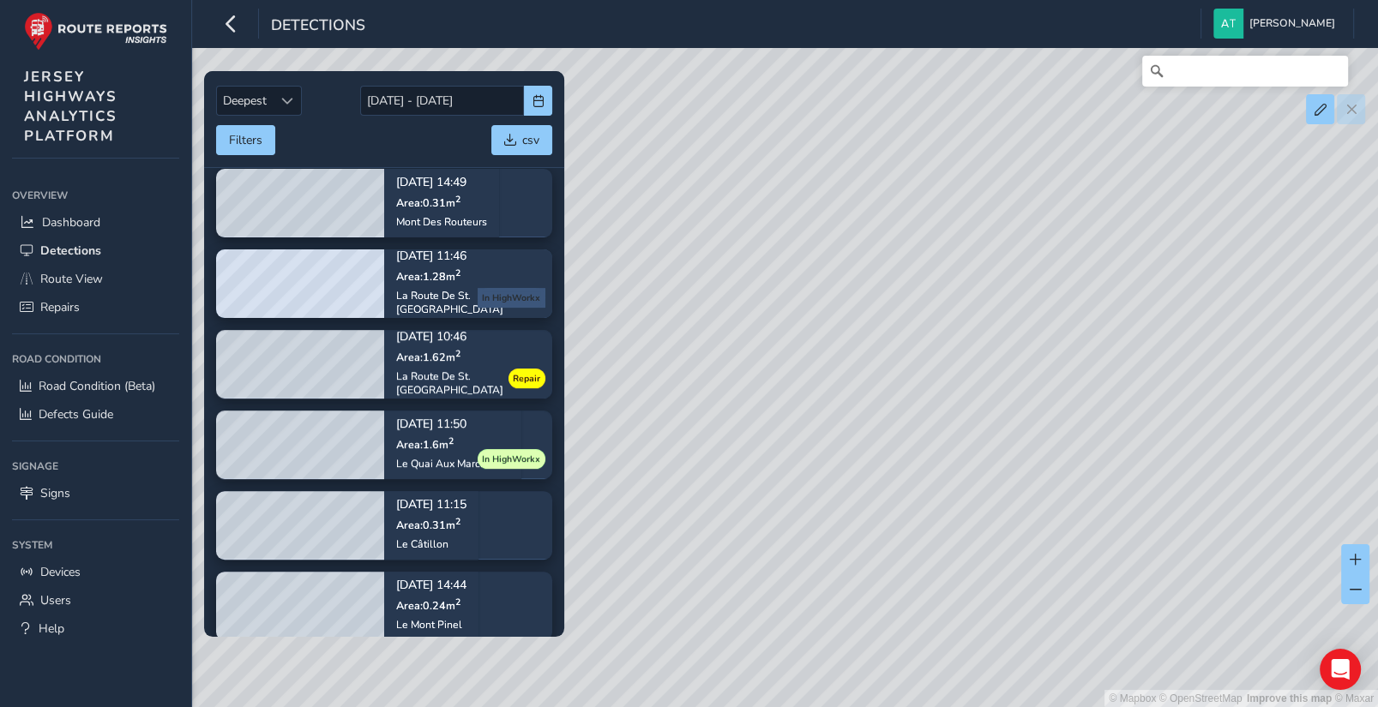
click at [508, 296] on span "In HighWorkx" at bounding box center [511, 298] width 58 height 14
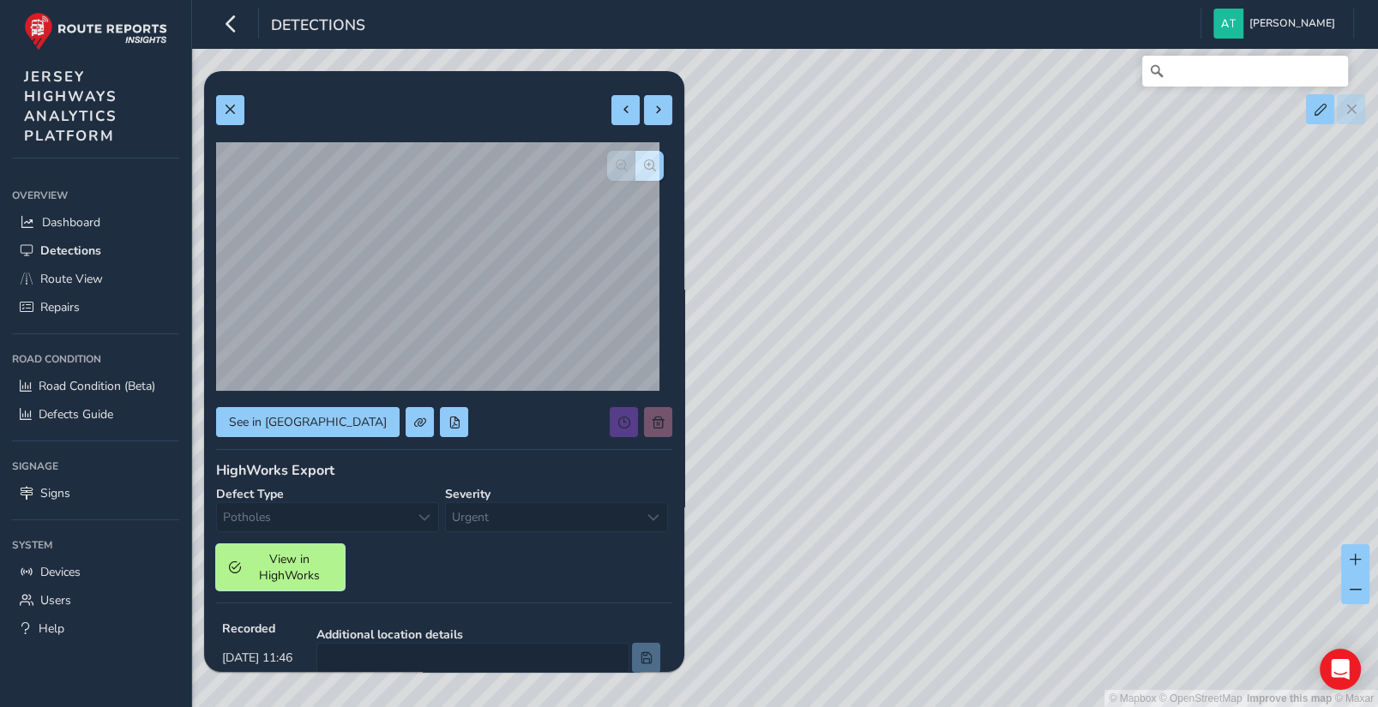
click at [286, 562] on span "View in HighWorks" at bounding box center [289, 567] width 85 height 33
click at [753, 287] on div "© Mapbox © OpenStreetMap Improve this map © Maxar" at bounding box center [689, 353] width 1378 height 707
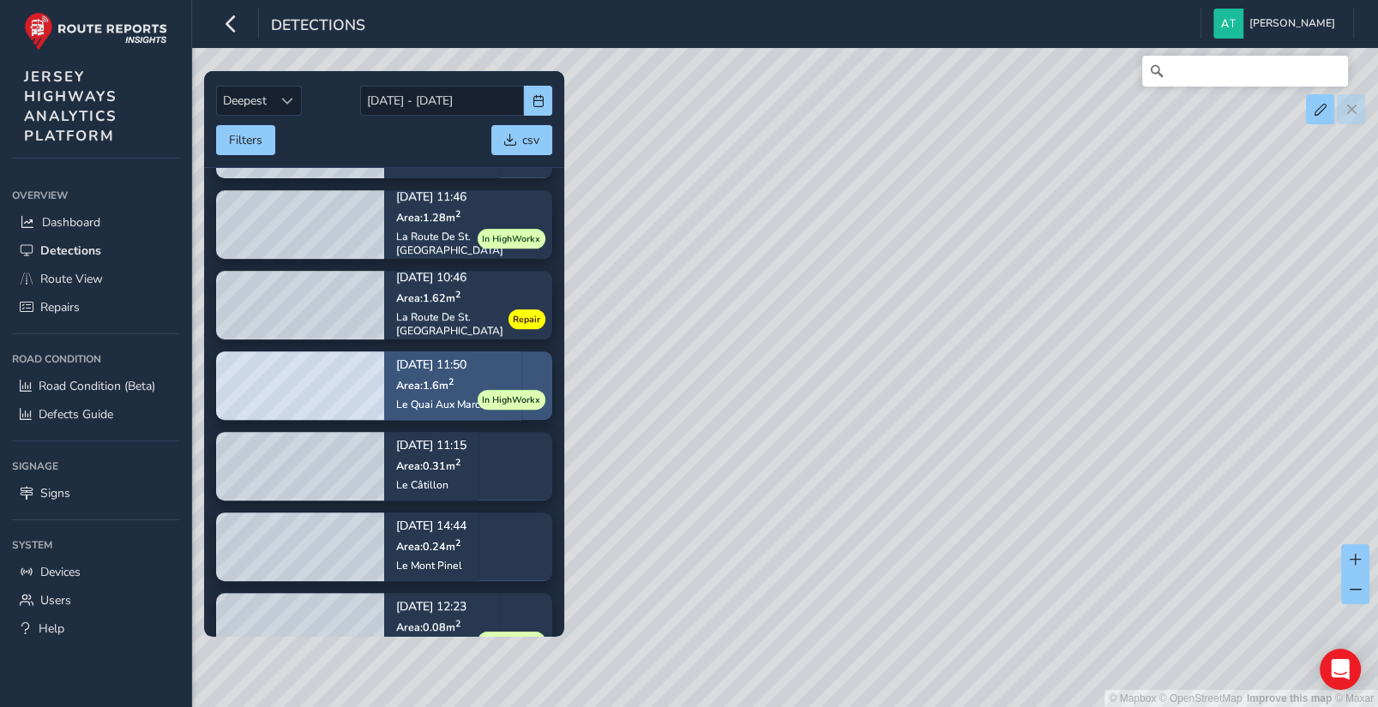
scroll to position [649, 0]
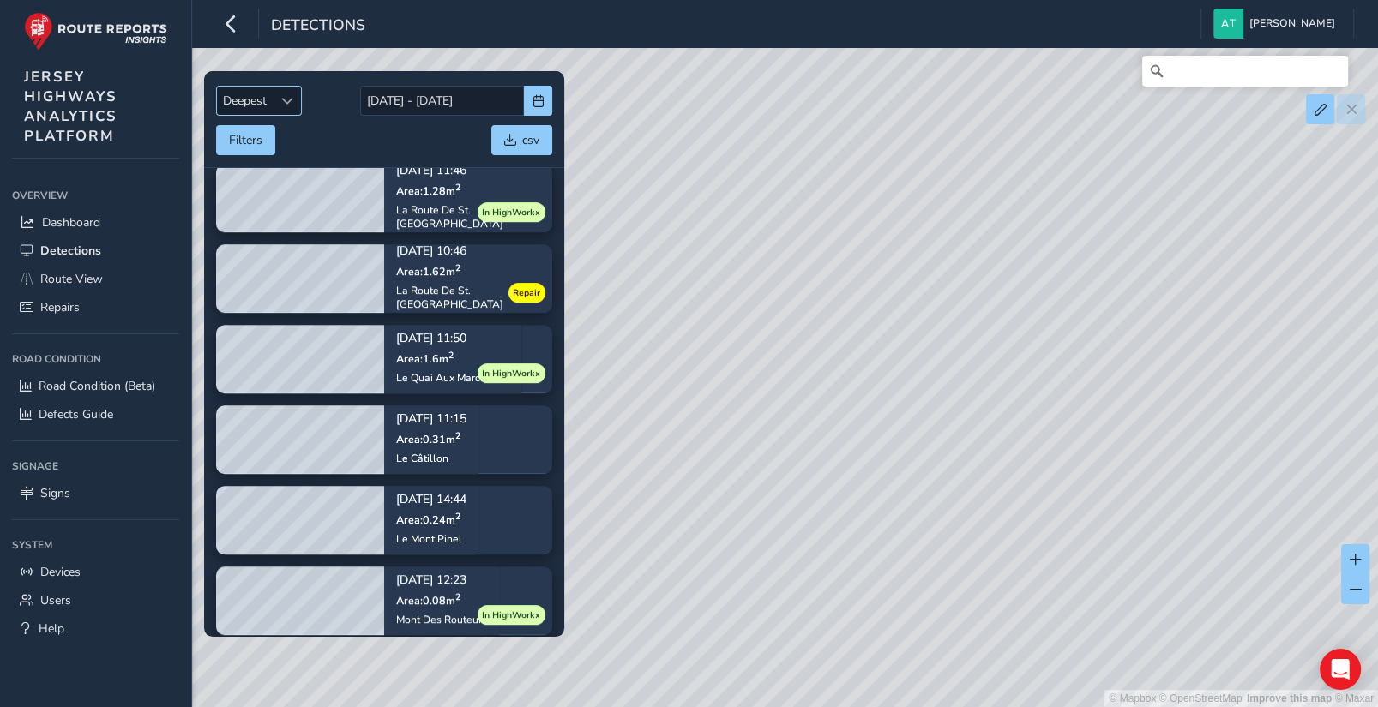
click at [282, 99] on span "Sort by Date" at bounding box center [286, 101] width 12 height 12
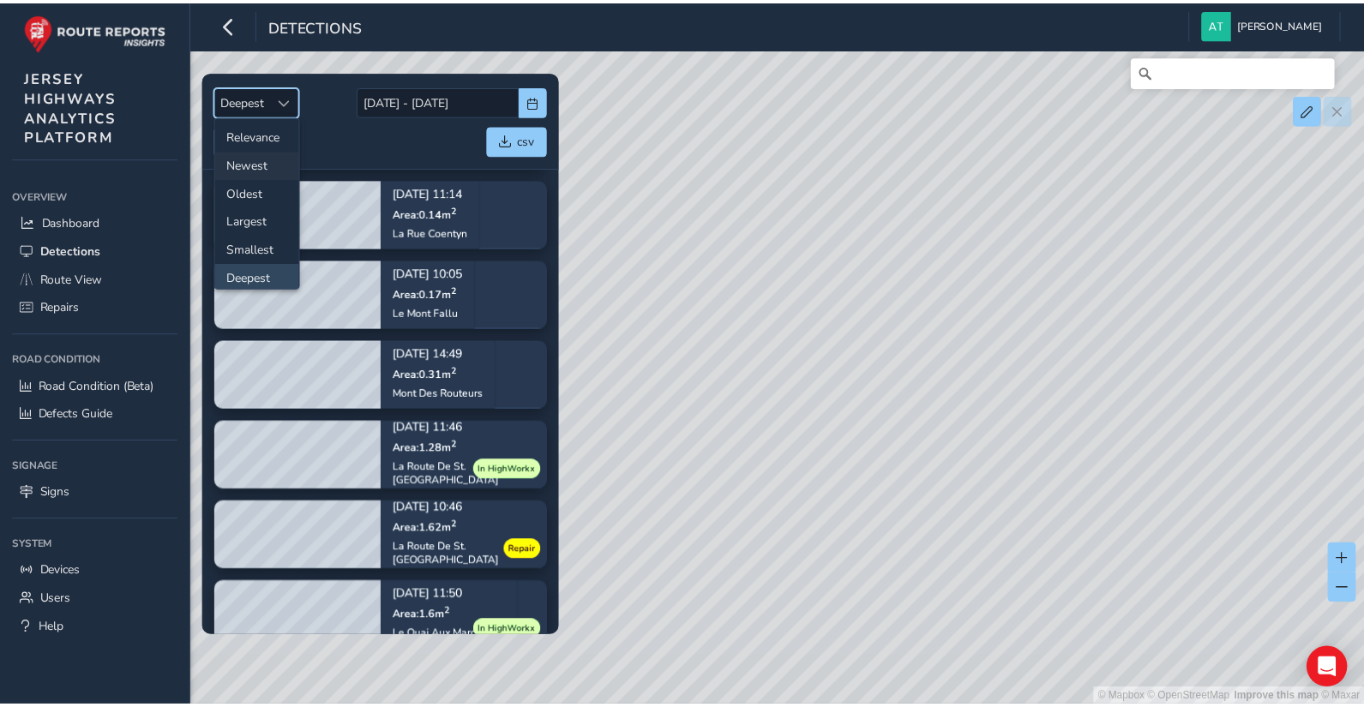
scroll to position [0, 0]
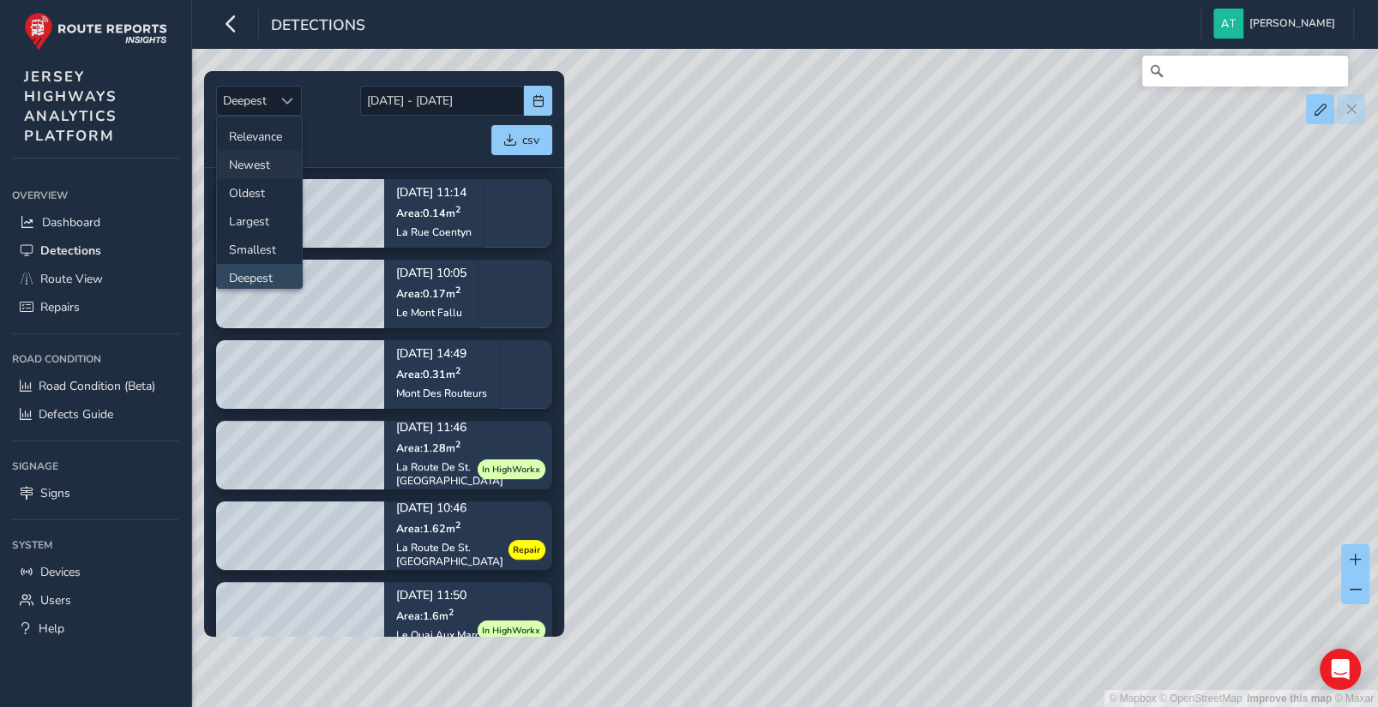
click at [256, 163] on li "Newest" at bounding box center [259, 165] width 85 height 28
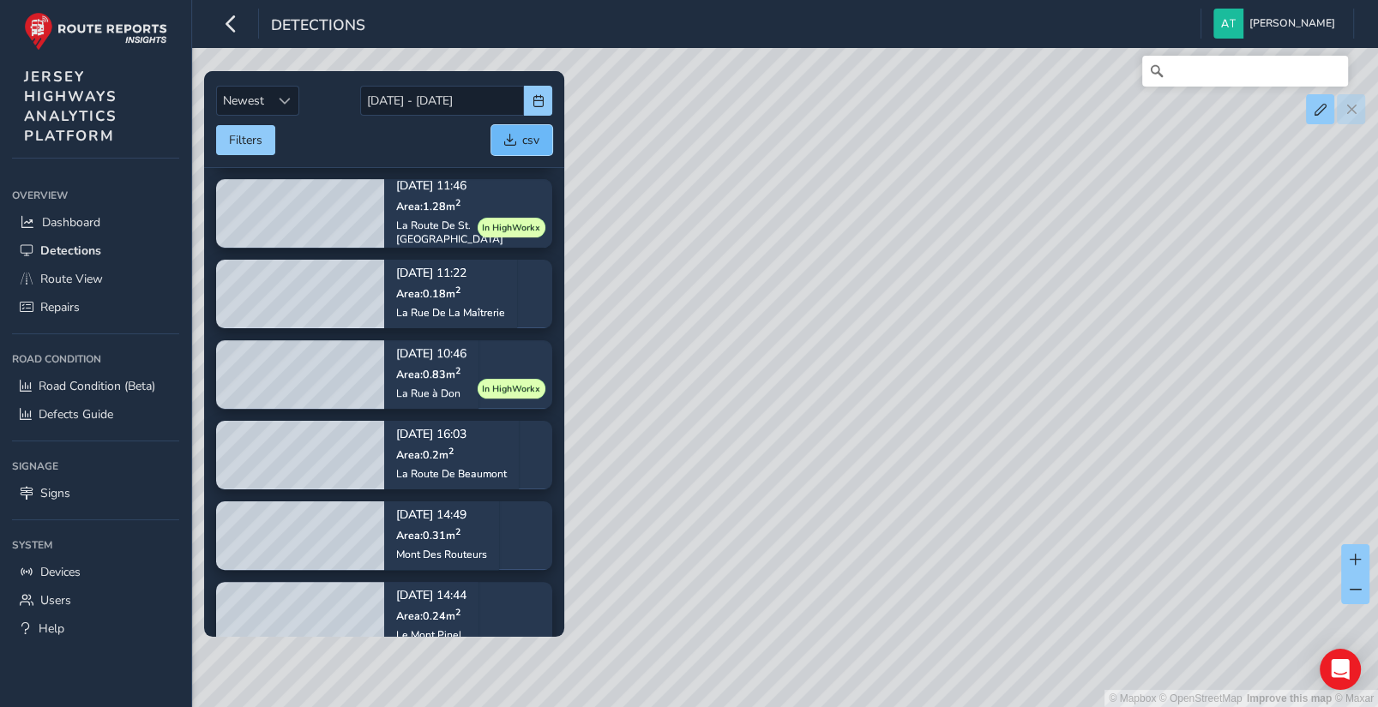
drag, startPoint x: 517, startPoint y: 135, endPoint x: 517, endPoint y: 150, distance: 15.4
click at [517, 135] on button "csv" at bounding box center [521, 140] width 61 height 30
click at [625, 164] on div "© Mapbox © OpenStreetMap Improve this map © Maxar" at bounding box center [689, 353] width 1378 height 707
click at [248, 141] on button "Filters" at bounding box center [245, 140] width 59 height 30
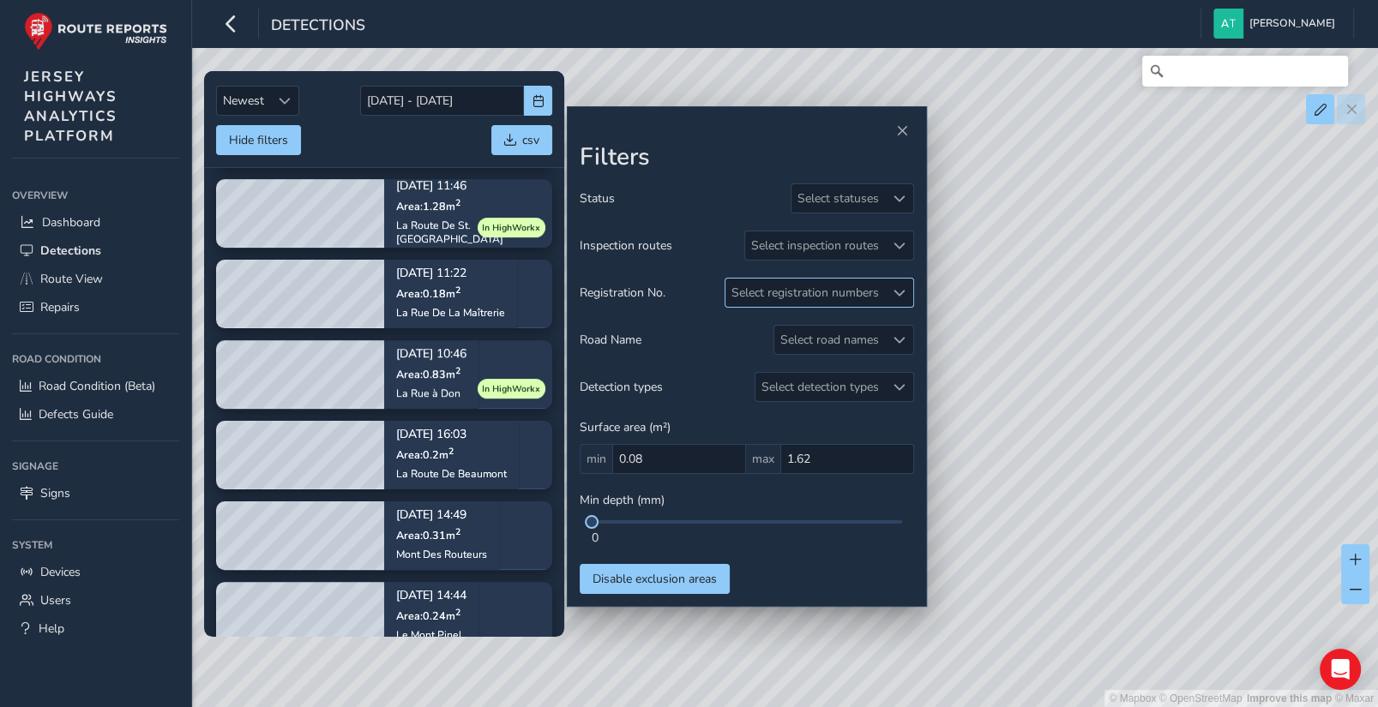
click at [899, 292] on span at bounding box center [899, 293] width 12 height 12
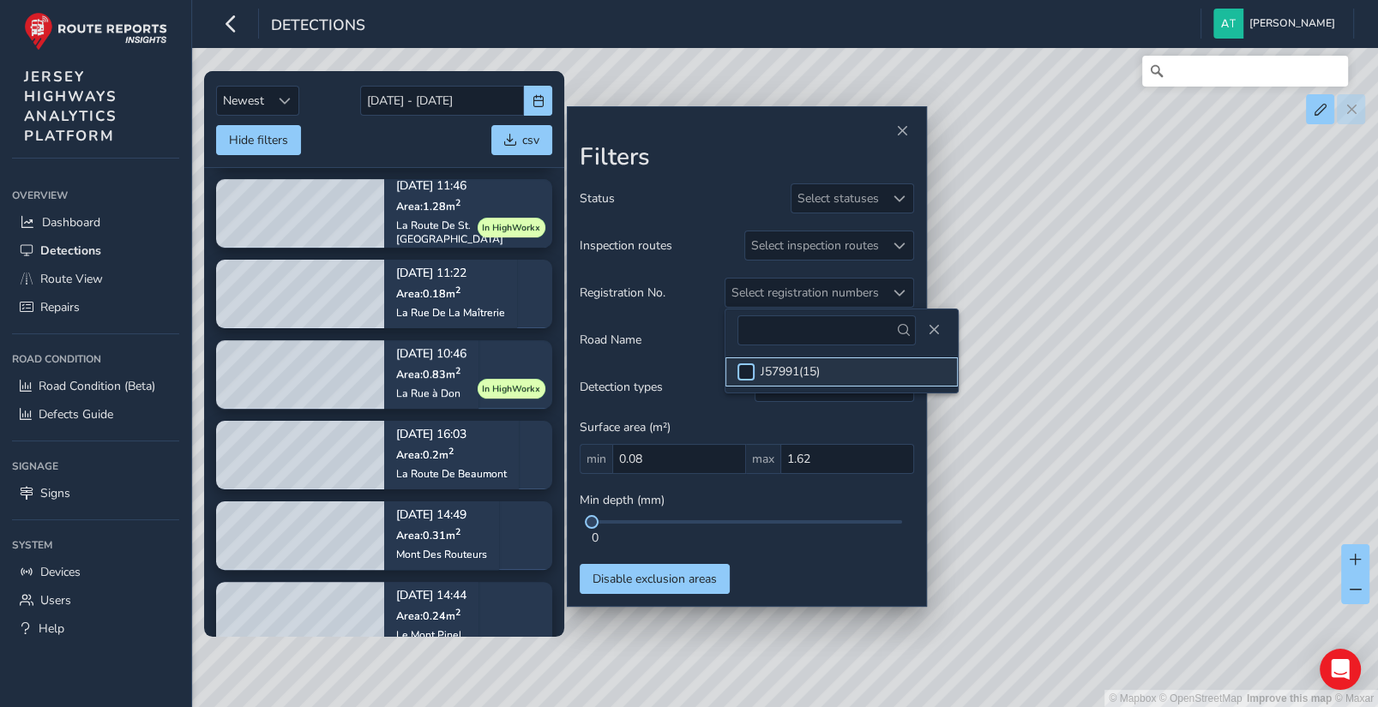
click at [749, 371] on div at bounding box center [745, 372] width 17 height 17
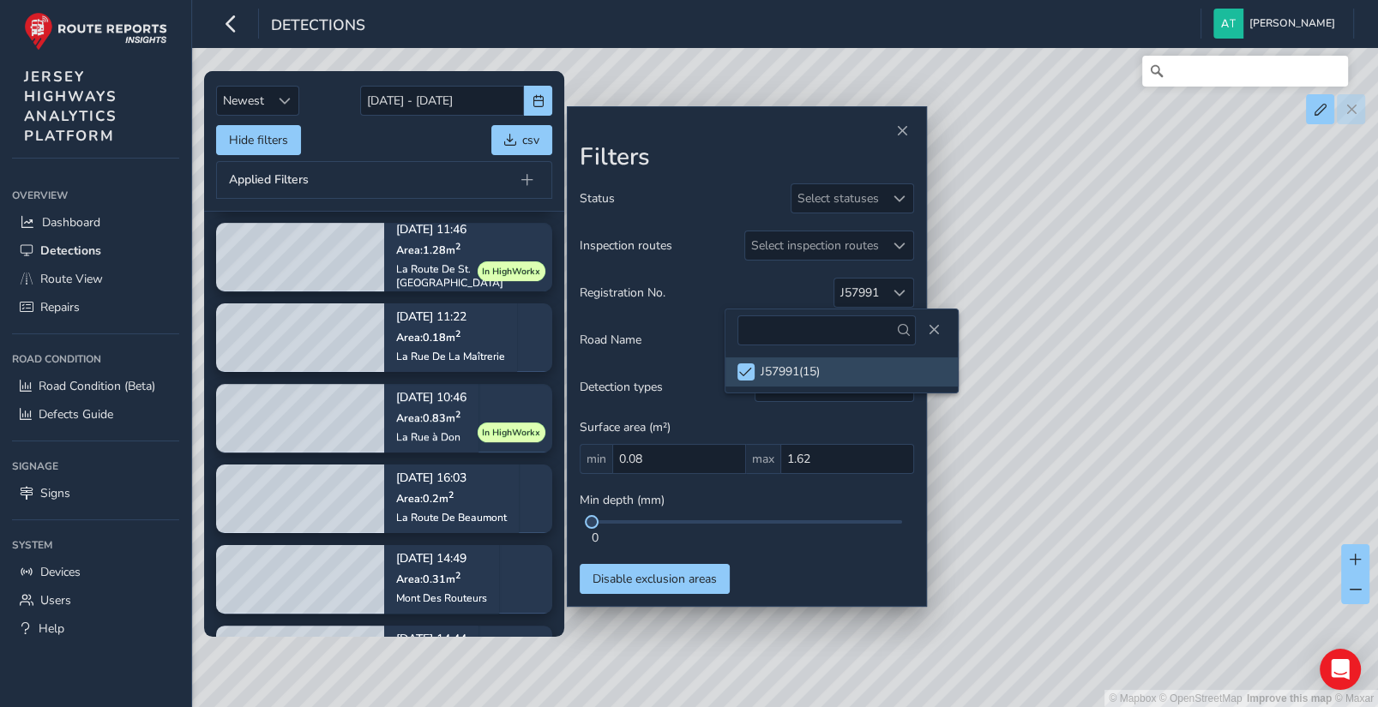
click at [1007, 373] on div "© Mapbox © OpenStreetMap Improve this map © Maxar" at bounding box center [689, 353] width 1378 height 707
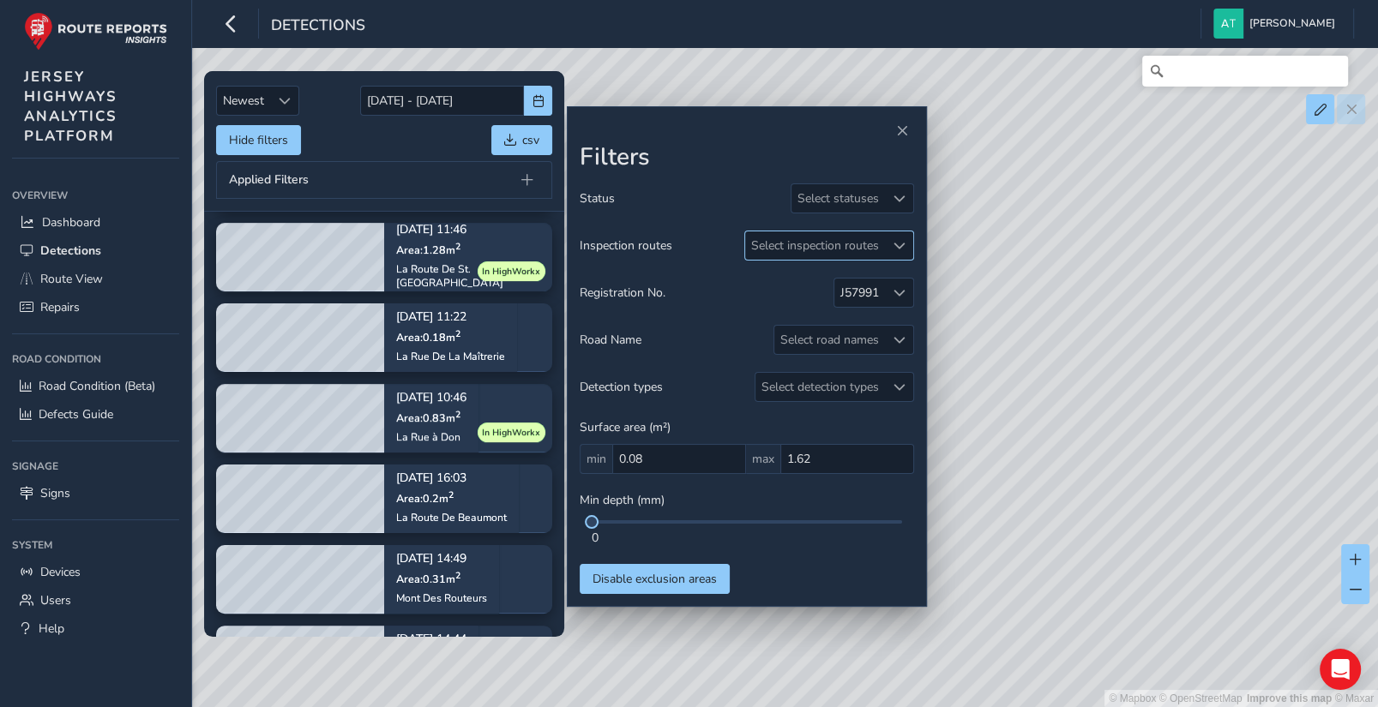
click at [903, 242] on span at bounding box center [899, 246] width 12 height 12
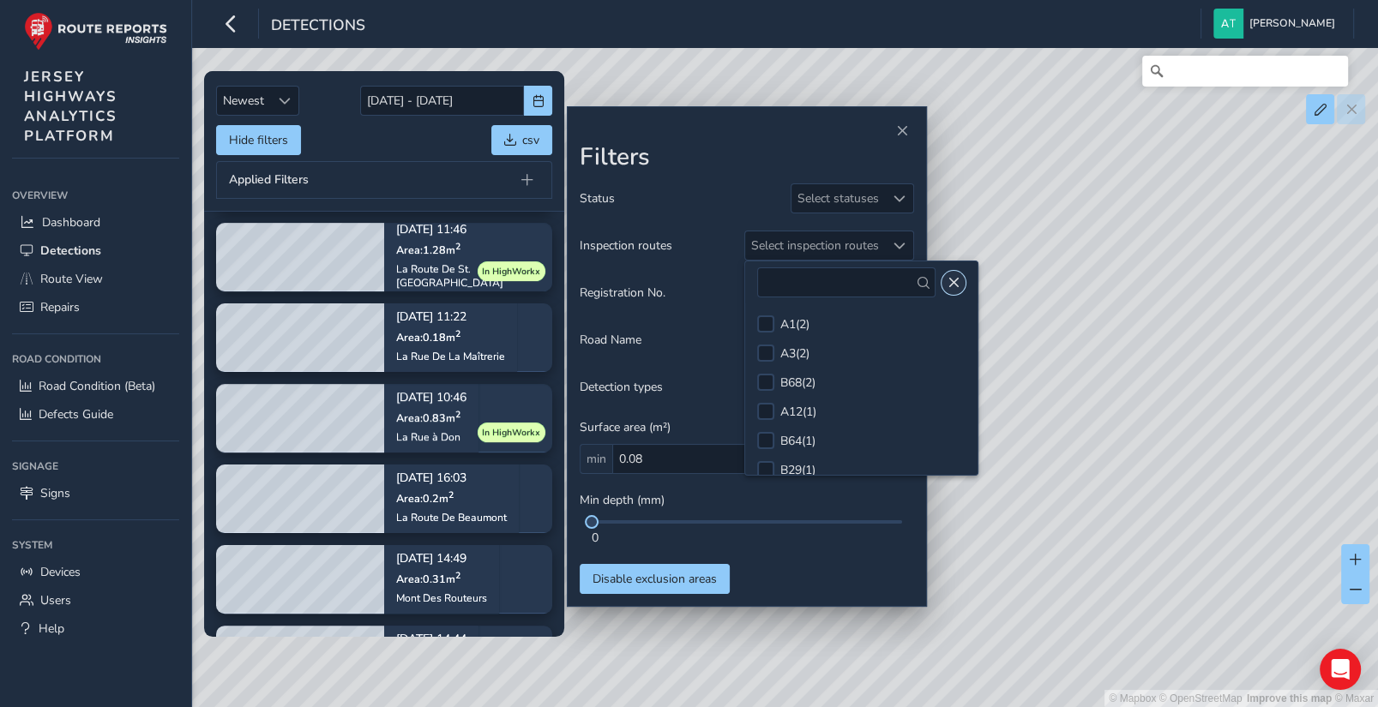
click at [947, 282] on span "Close" at bounding box center [953, 283] width 12 height 12
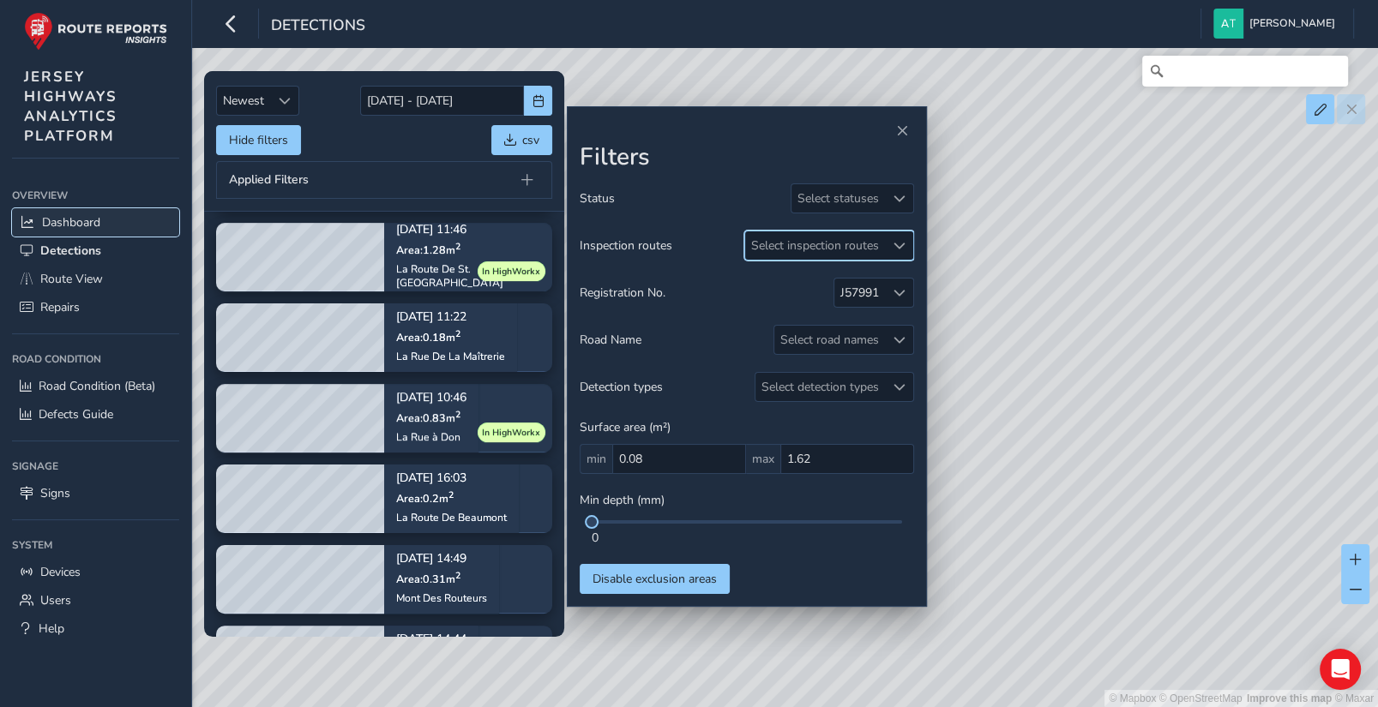
click at [67, 220] on span "Dashboard" at bounding box center [71, 222] width 58 height 16
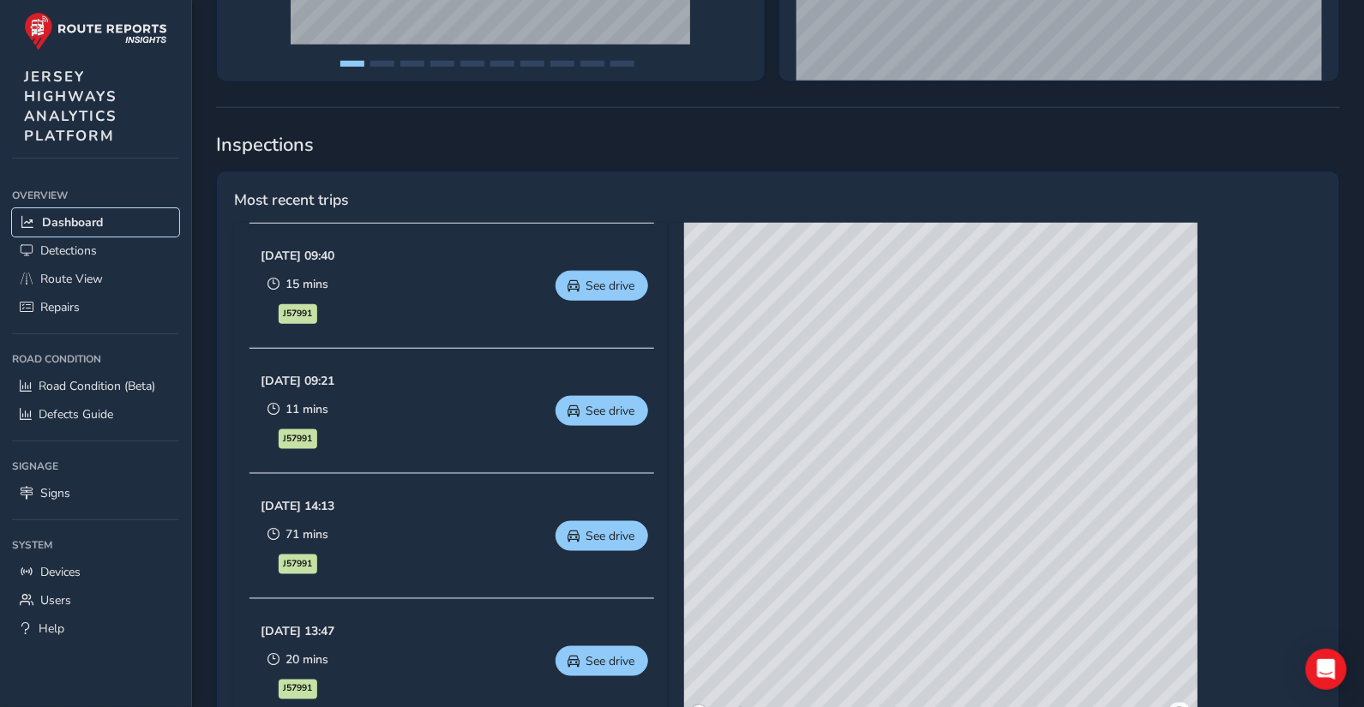
scroll to position [686, 0]
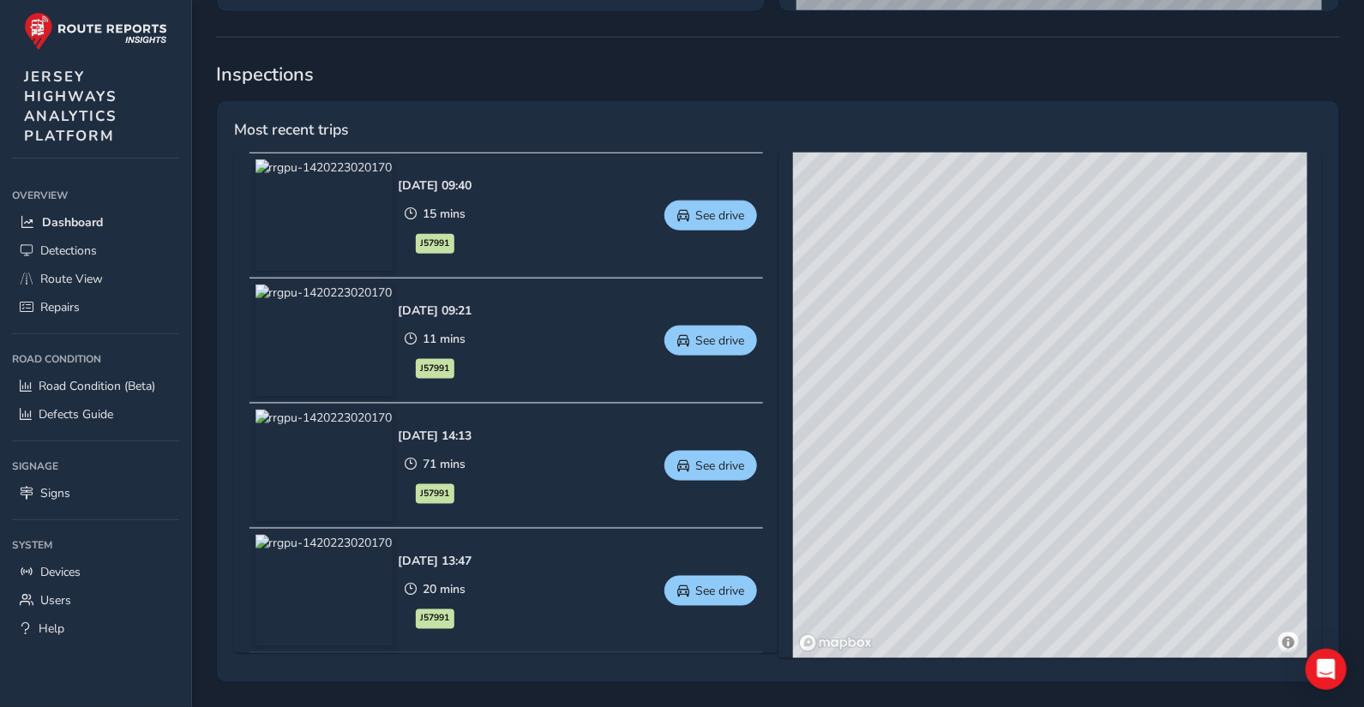
drag, startPoint x: 892, startPoint y: 364, endPoint x: 959, endPoint y: 441, distance: 102.1
click at [959, 441] on div "© Mapbox © OpenStreetMap Improve this map © Maxar" at bounding box center [1050, 406] width 514 height 506
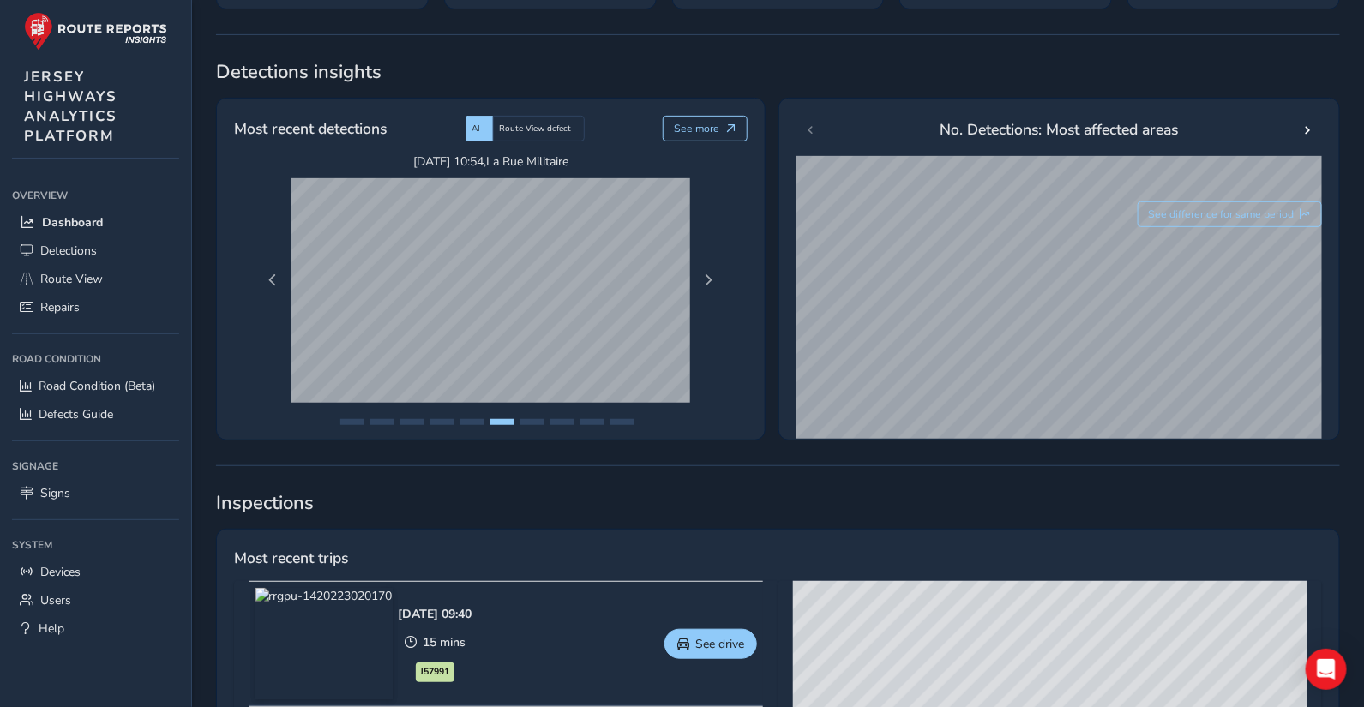
scroll to position [0, 0]
